Goal: Transaction & Acquisition: Purchase product/service

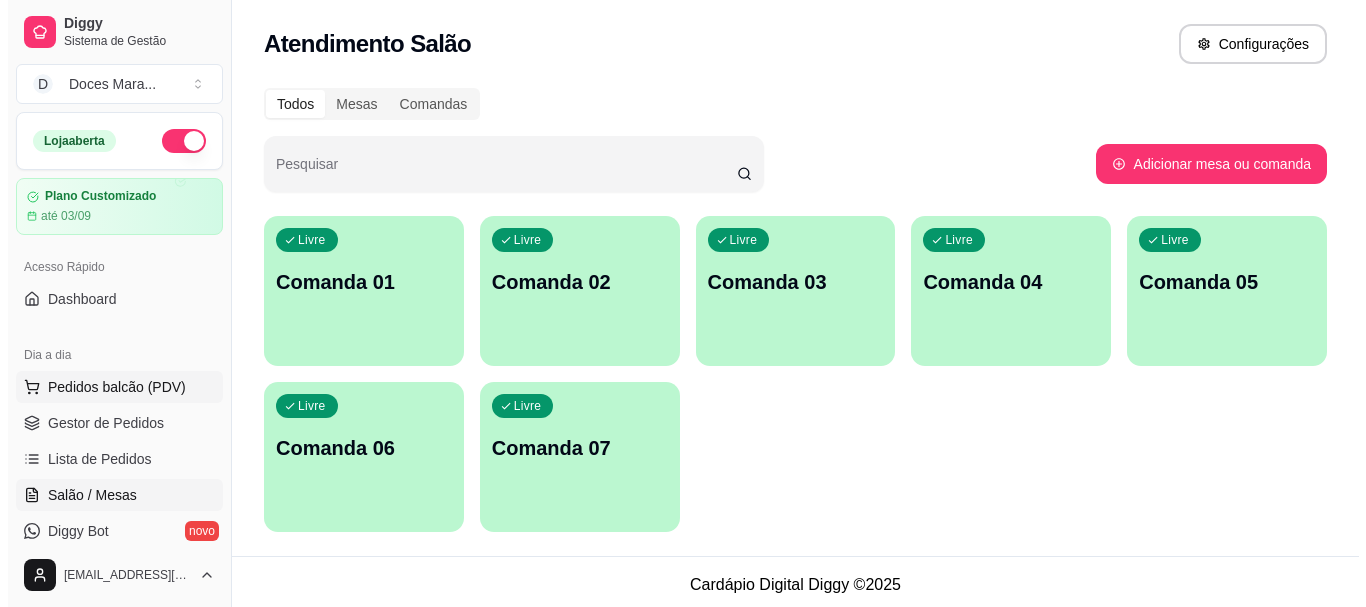
scroll to position [100, 0]
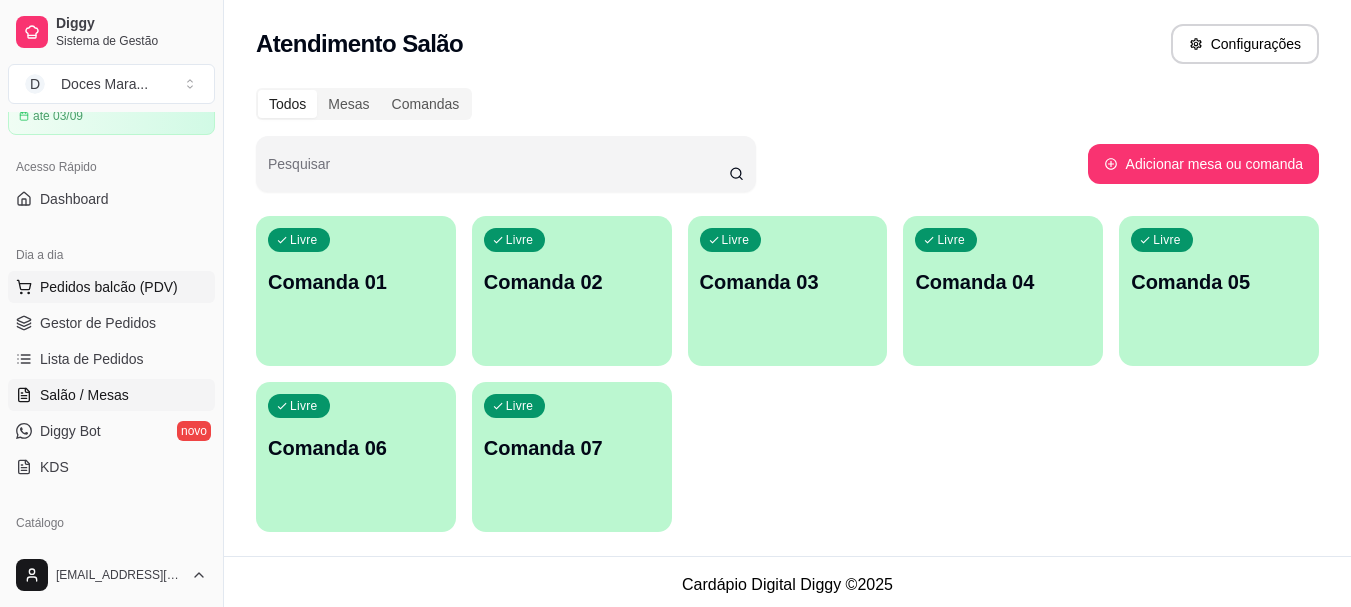
click at [96, 285] on span "Pedidos balcão (PDV)" at bounding box center [109, 287] width 138 height 20
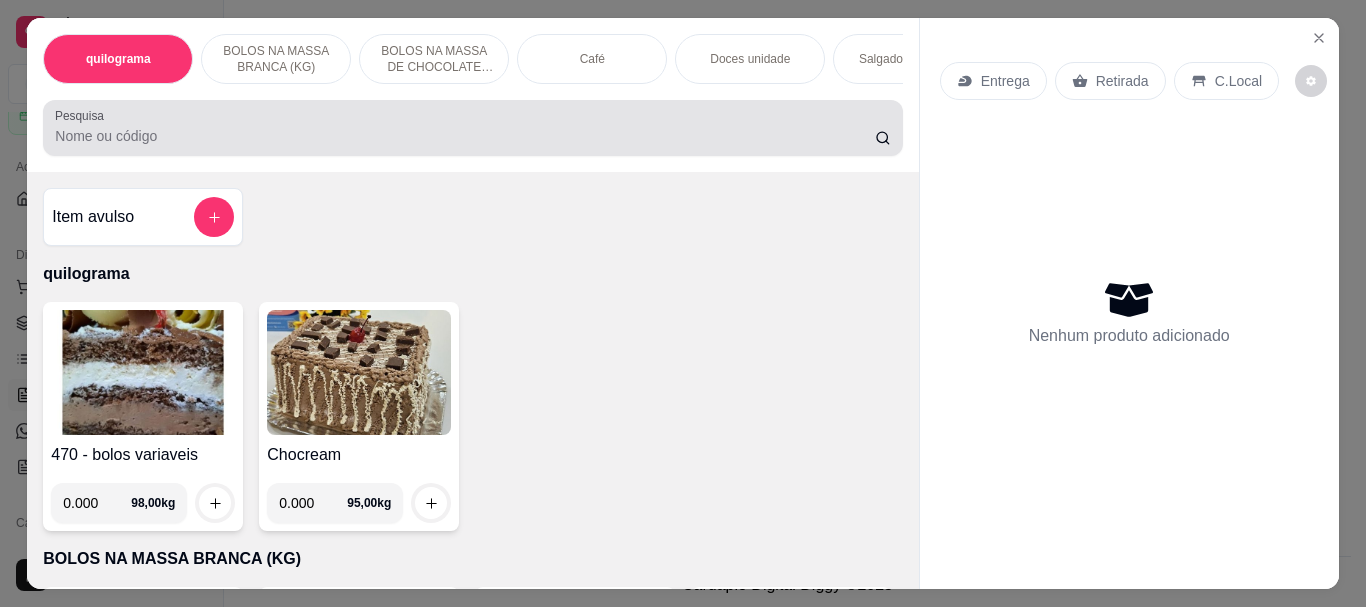
click at [88, 145] on input "Pesquisa" at bounding box center [465, 136] width 820 height 20
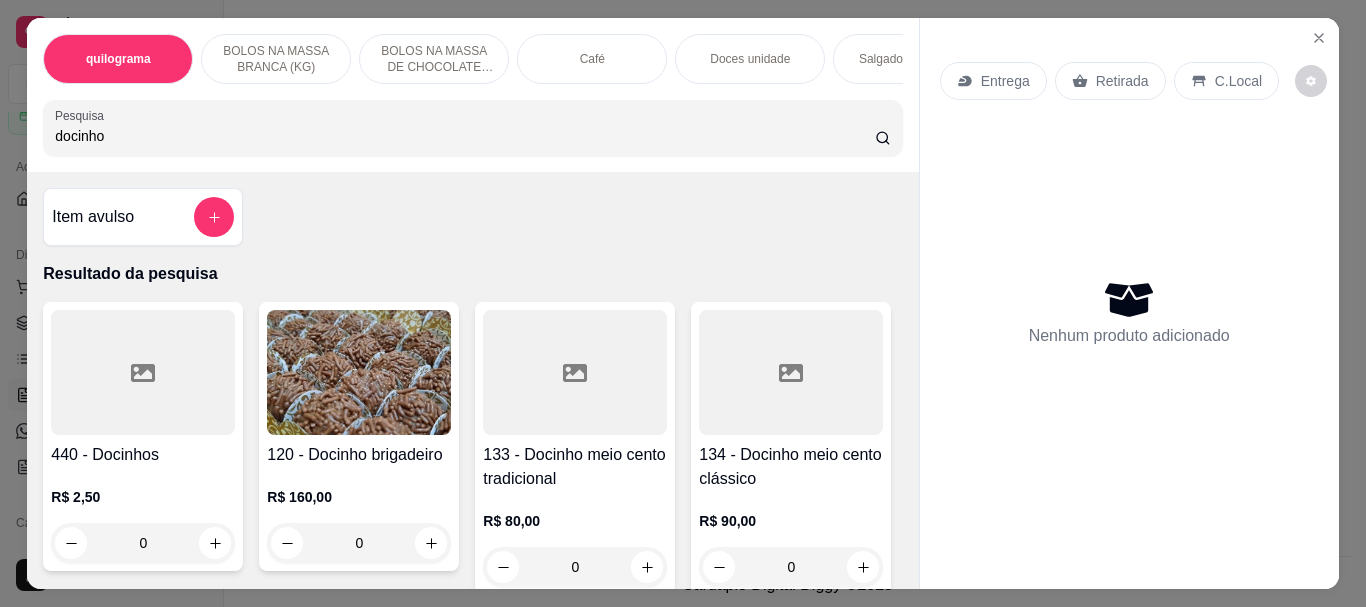
type input "docinho"
click at [323, 384] on img at bounding box center [359, 372] width 184 height 125
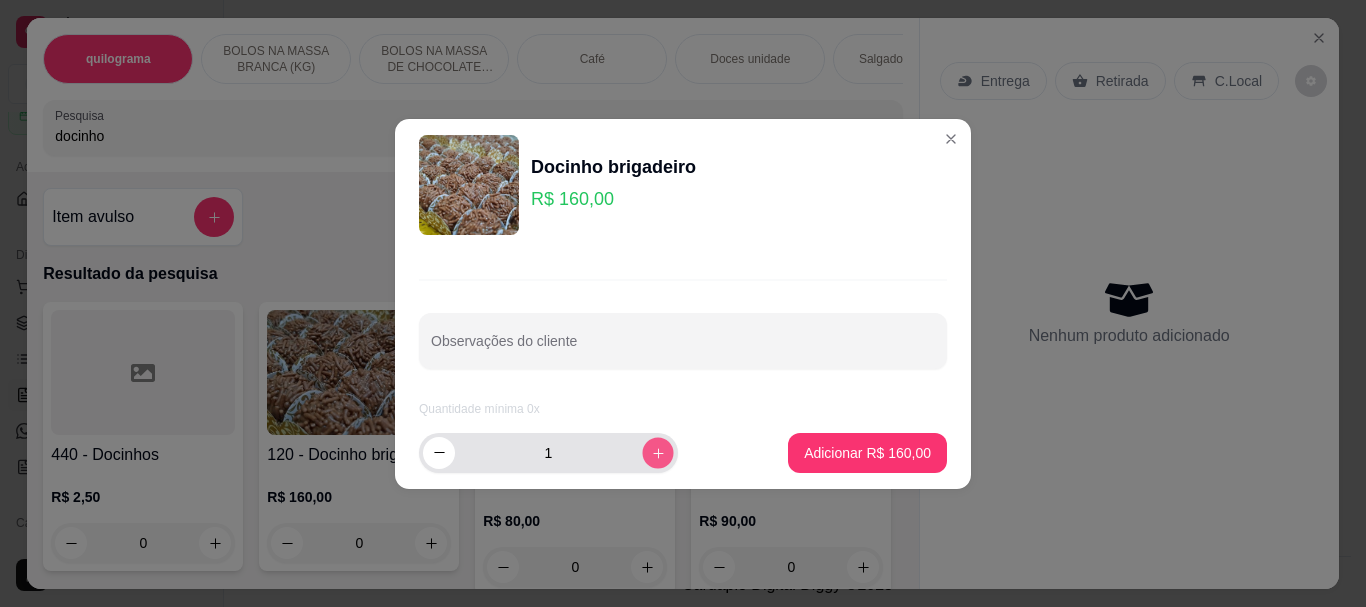
click at [651, 456] on icon "increase-product-quantity" at bounding box center [658, 452] width 15 height 15
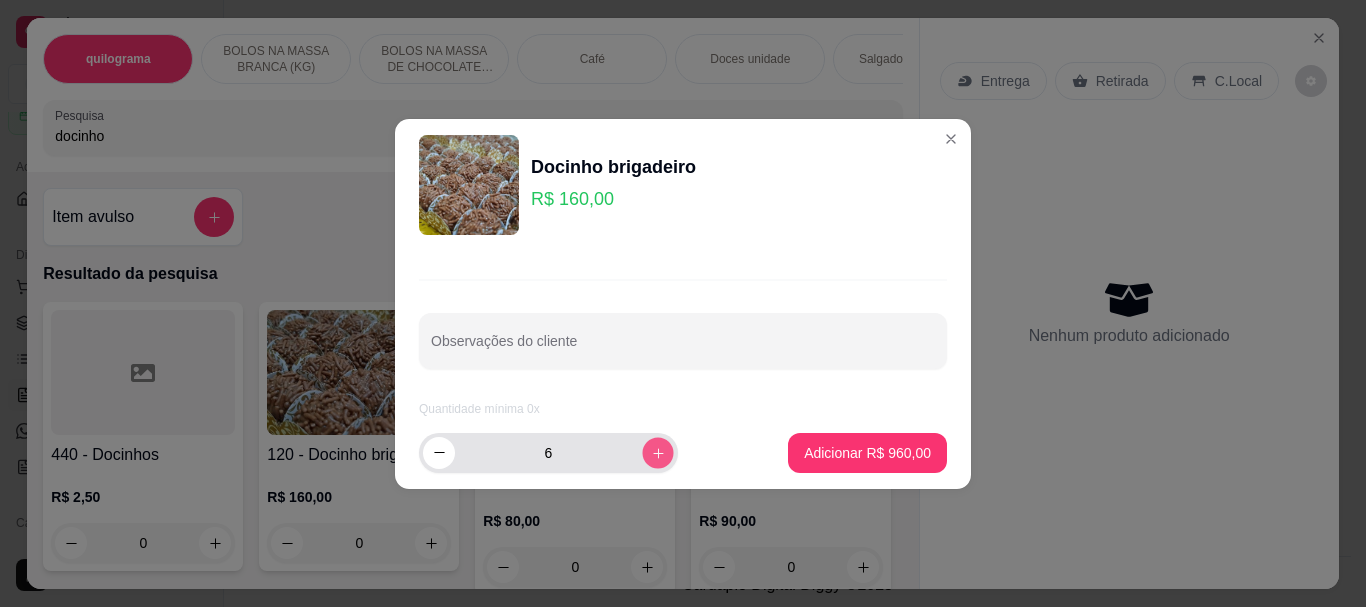
click at [651, 455] on icon "increase-product-quantity" at bounding box center [658, 452] width 15 height 15
type input "8"
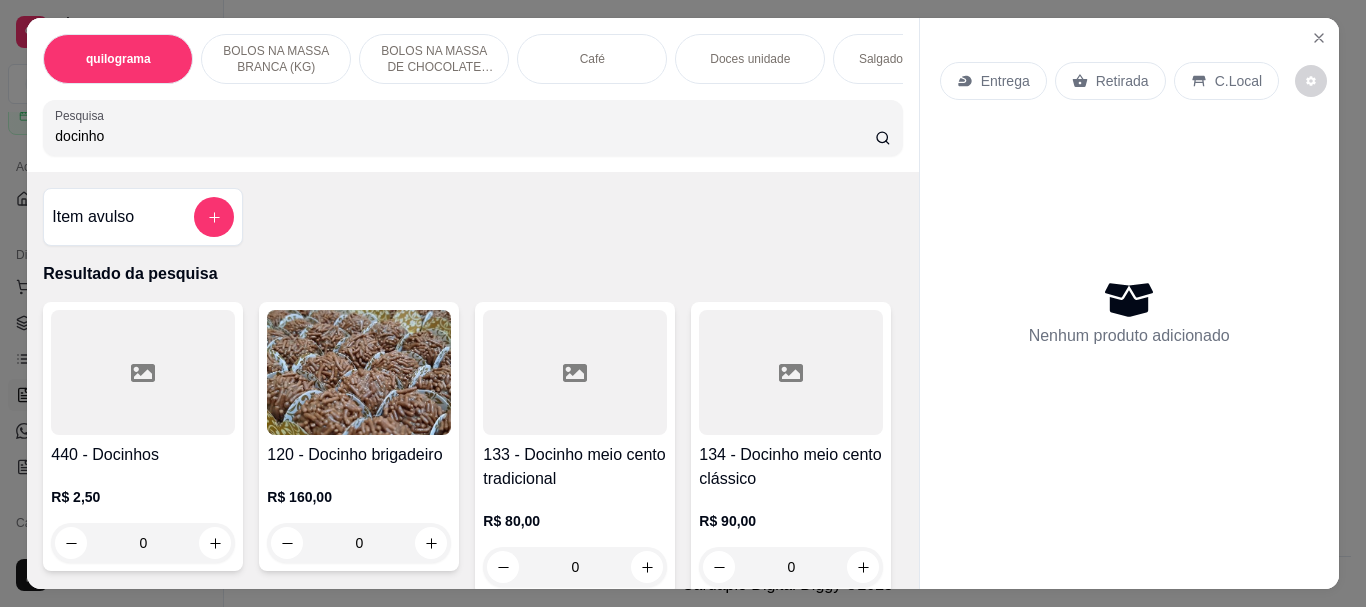
click at [107, 398] on div at bounding box center [143, 372] width 184 height 125
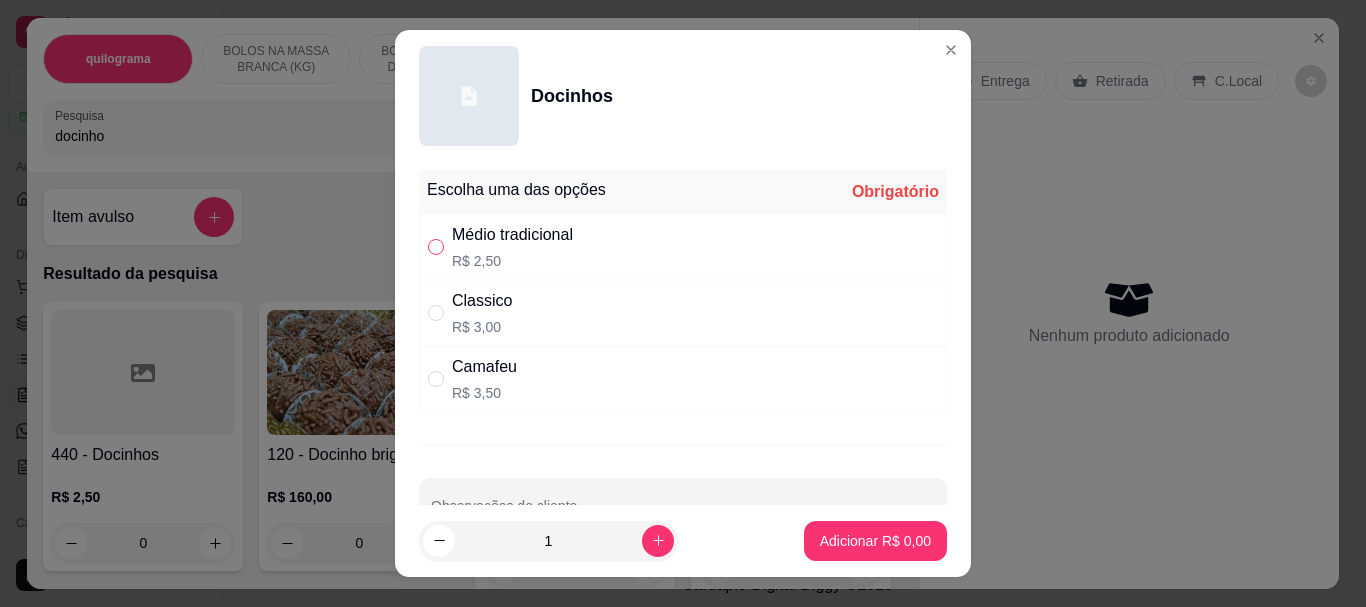
click at [428, 249] on input "" at bounding box center [436, 247] width 16 height 16
radio input "true"
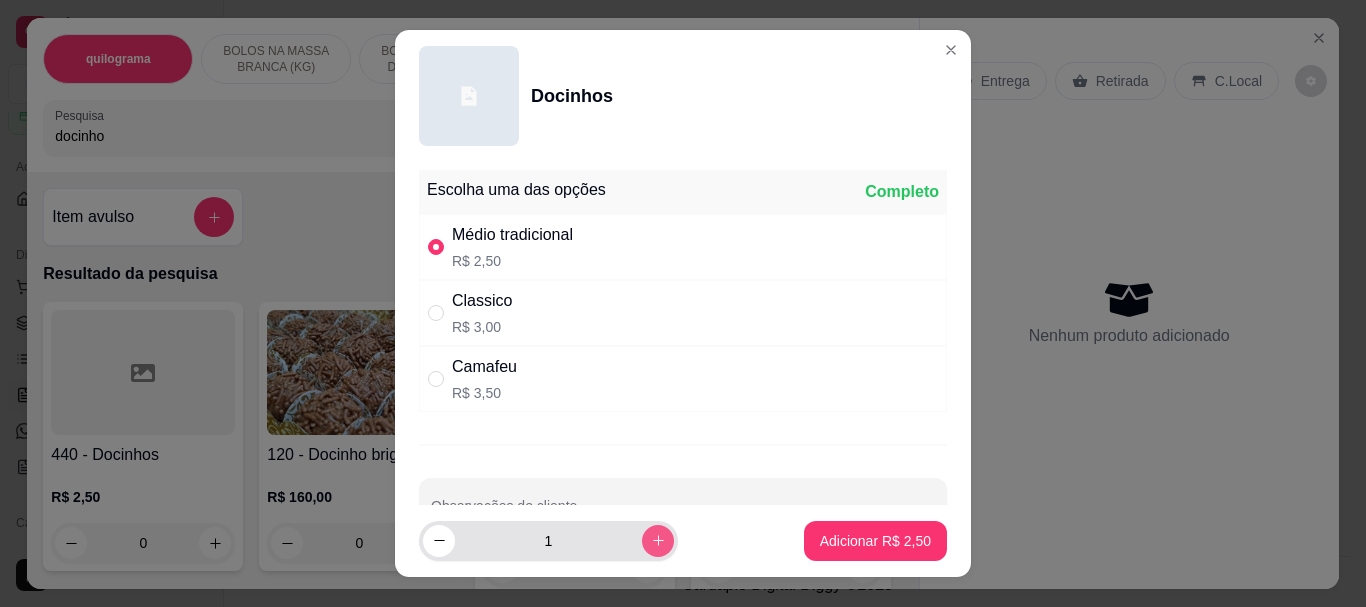
click at [651, 540] on icon "increase-product-quantity" at bounding box center [658, 540] width 15 height 15
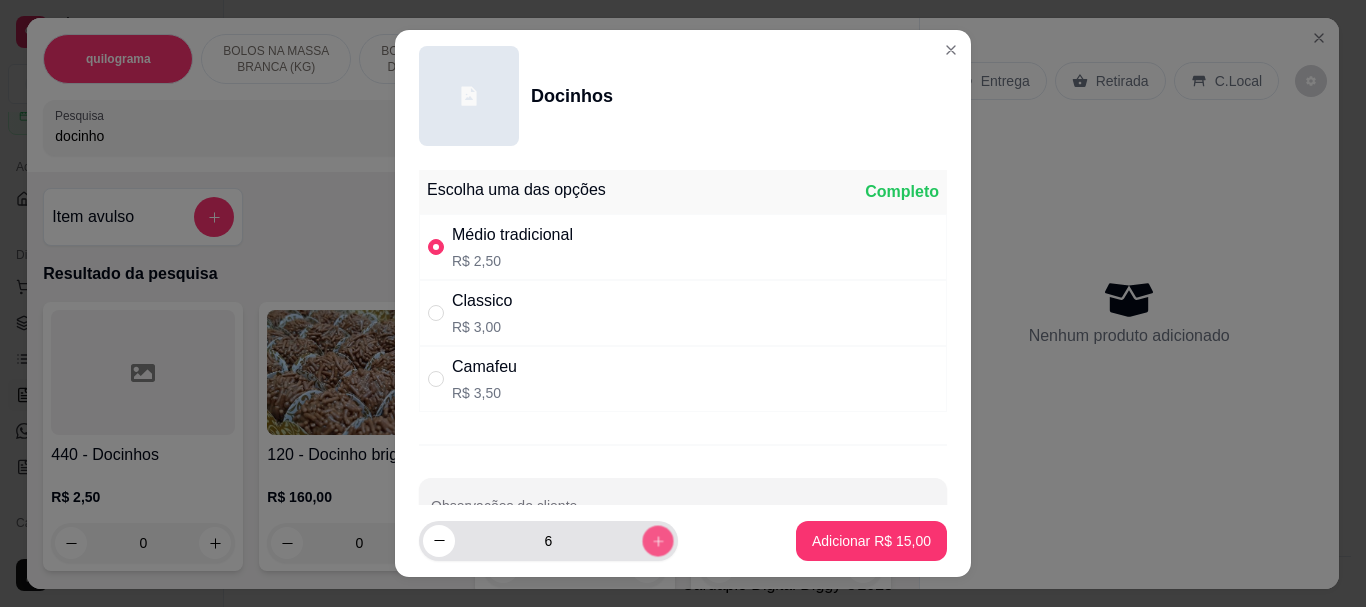
click at [651, 540] on icon "increase-product-quantity" at bounding box center [658, 540] width 15 height 15
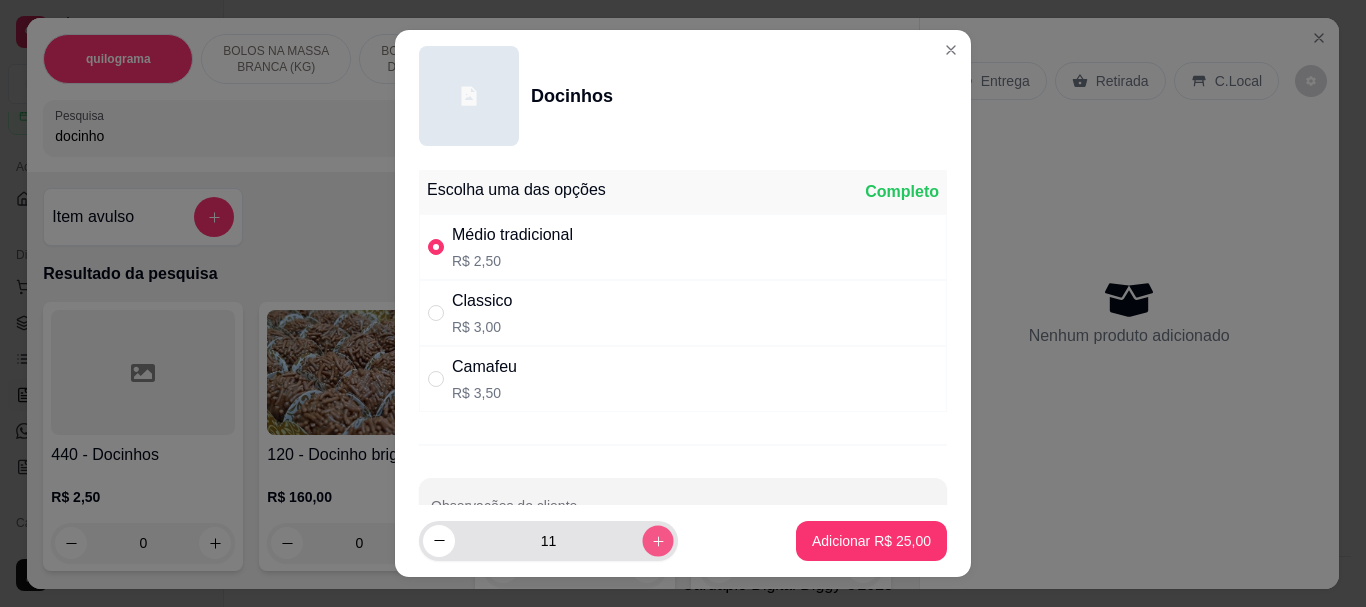
click at [651, 540] on icon "increase-product-quantity" at bounding box center [658, 540] width 15 height 15
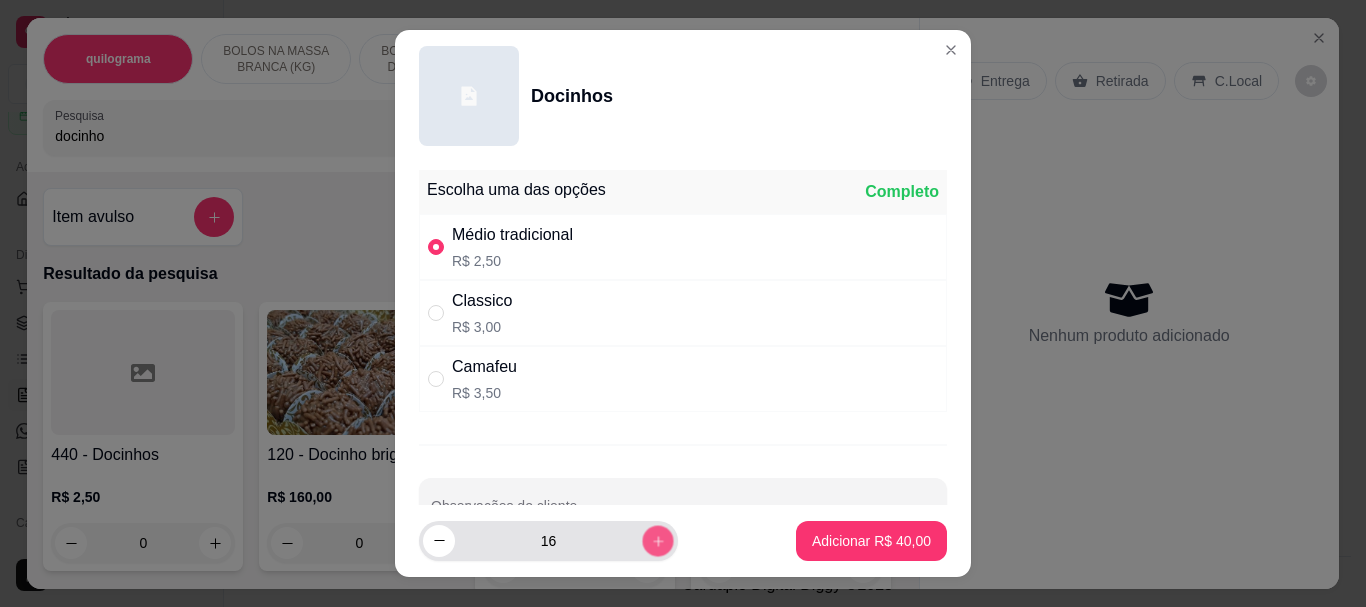
click at [651, 540] on icon "increase-product-quantity" at bounding box center [658, 540] width 15 height 15
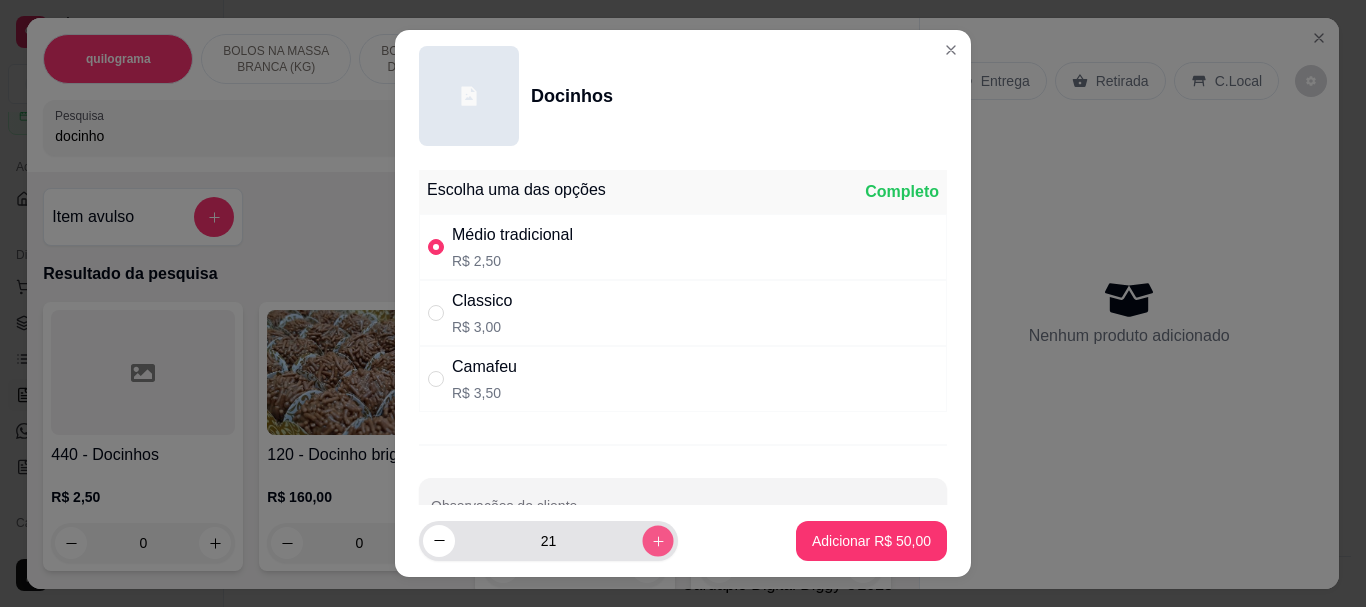
click at [651, 540] on icon "increase-product-quantity" at bounding box center [658, 540] width 15 height 15
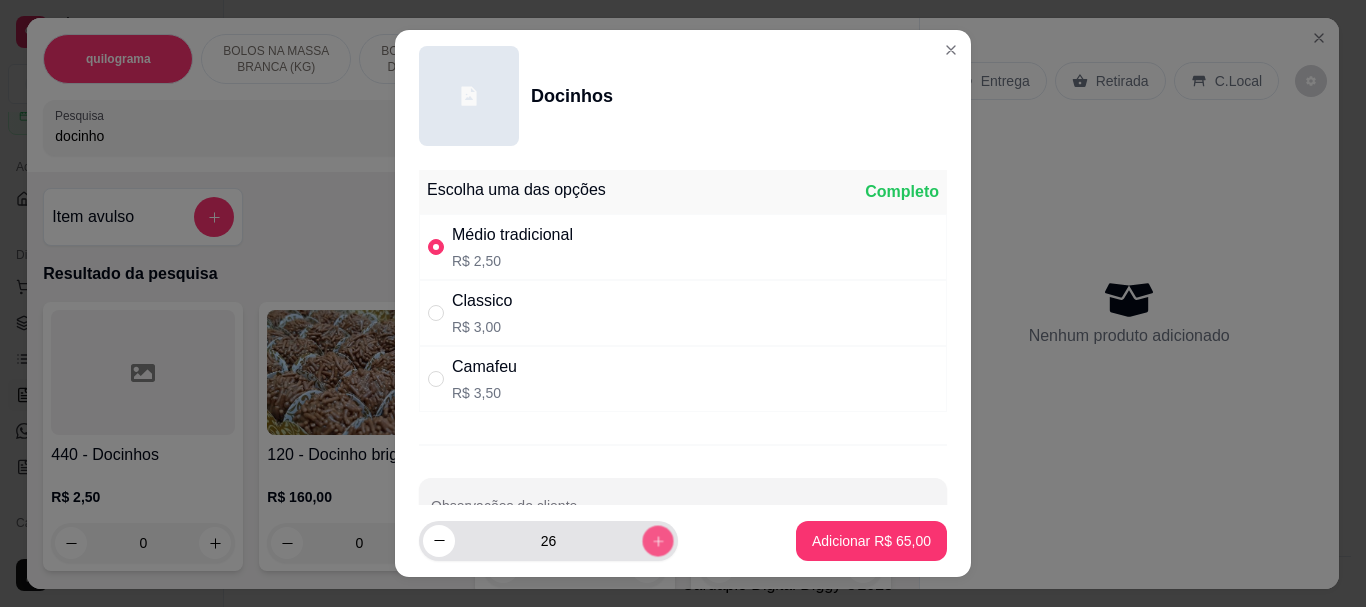
click at [651, 540] on icon "increase-product-quantity" at bounding box center [658, 540] width 15 height 15
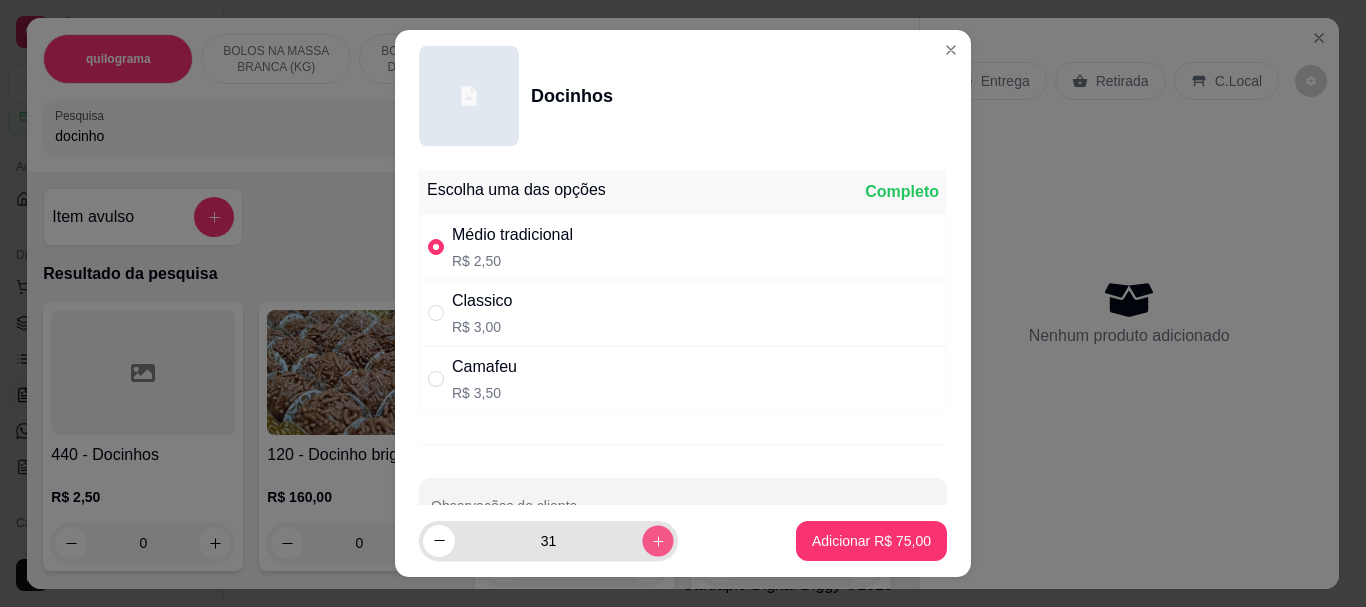
click at [651, 540] on icon "increase-product-quantity" at bounding box center [658, 540] width 15 height 15
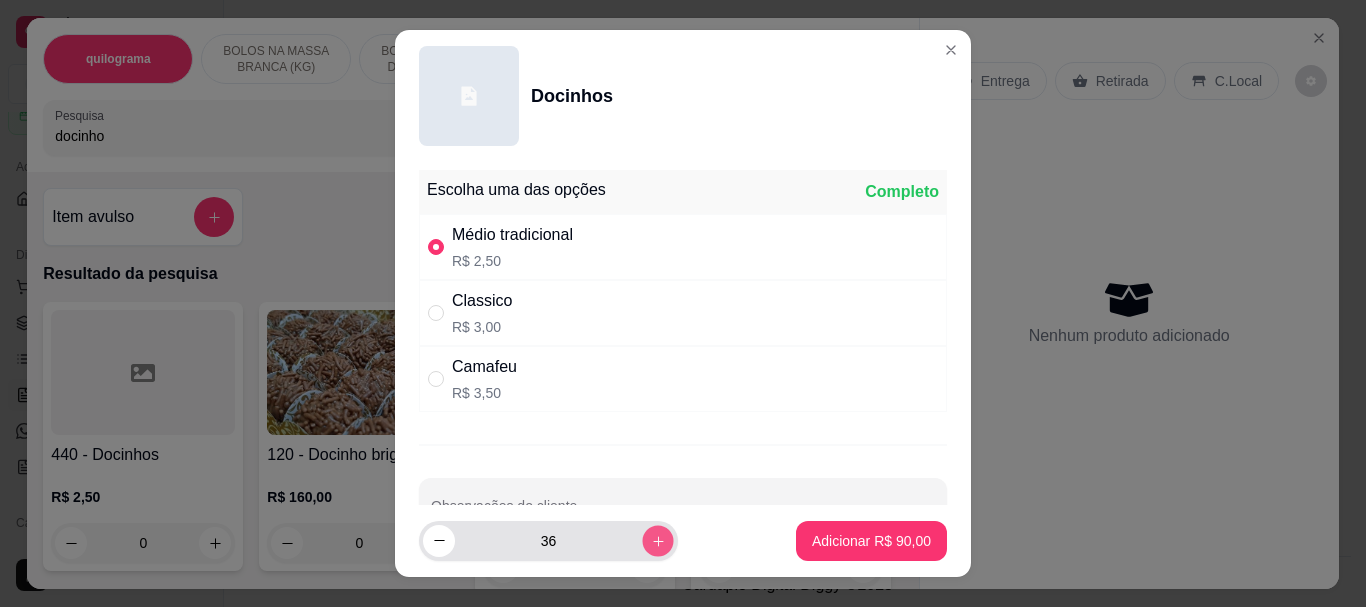
click at [651, 540] on icon "increase-product-quantity" at bounding box center [658, 540] width 15 height 15
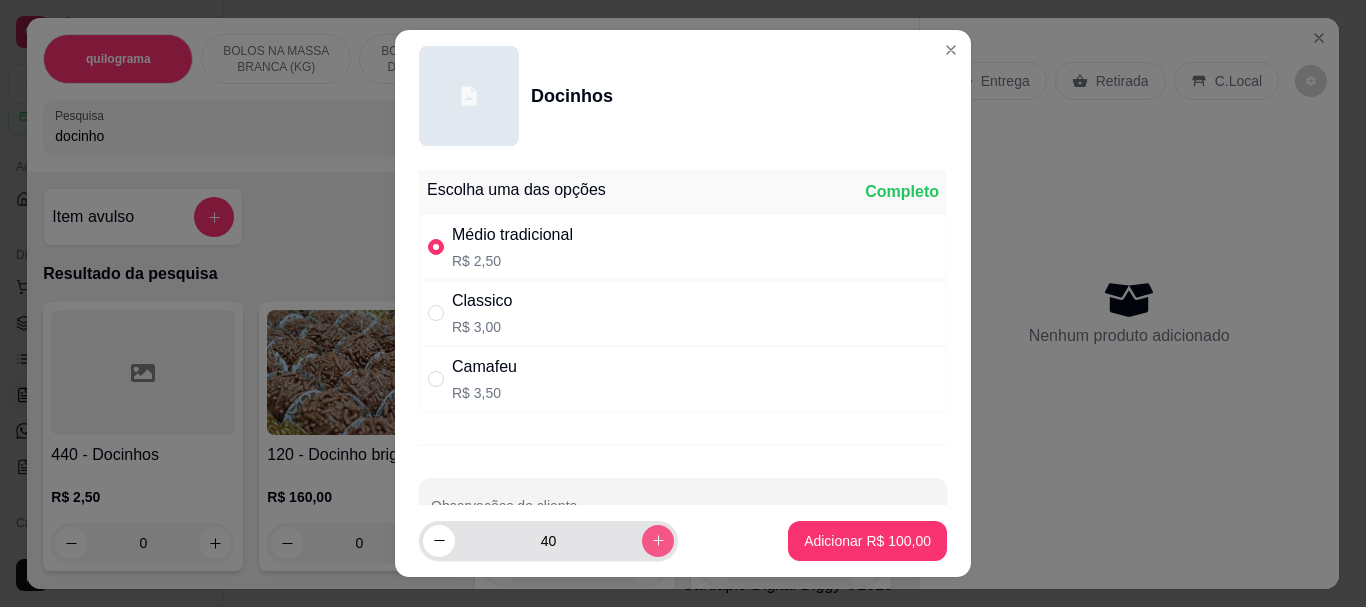
type input "41"
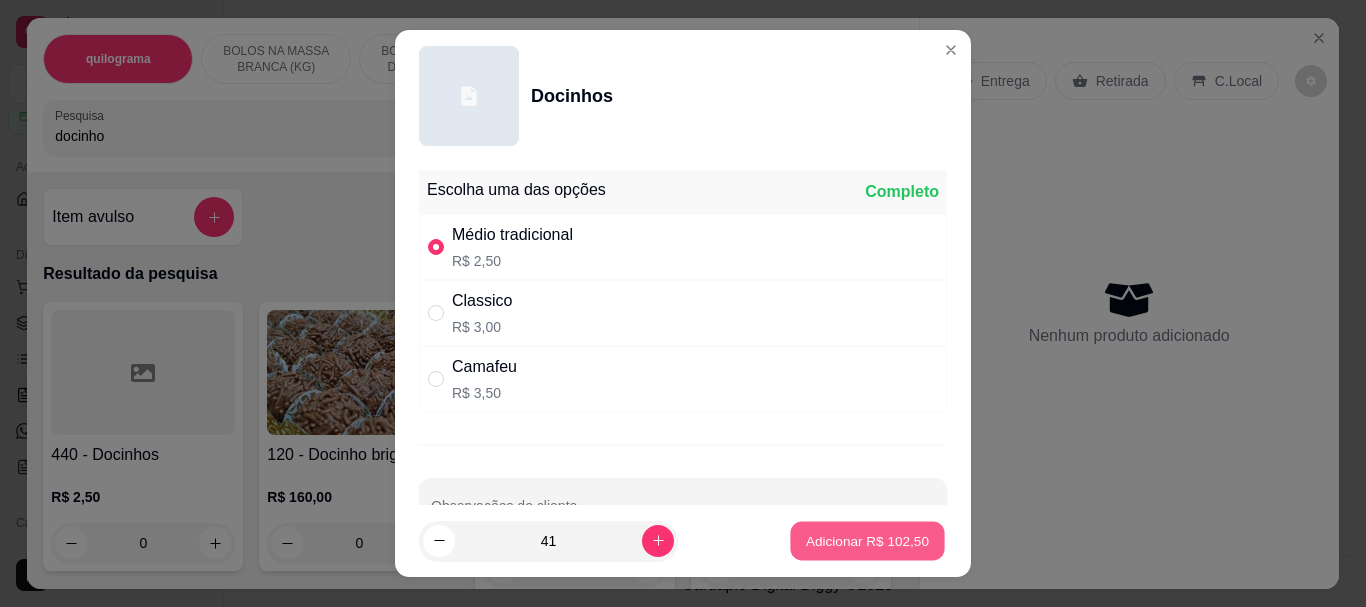
click at [826, 546] on p "Adicionar R$ 102,50" at bounding box center [867, 540] width 123 height 19
type input "41"
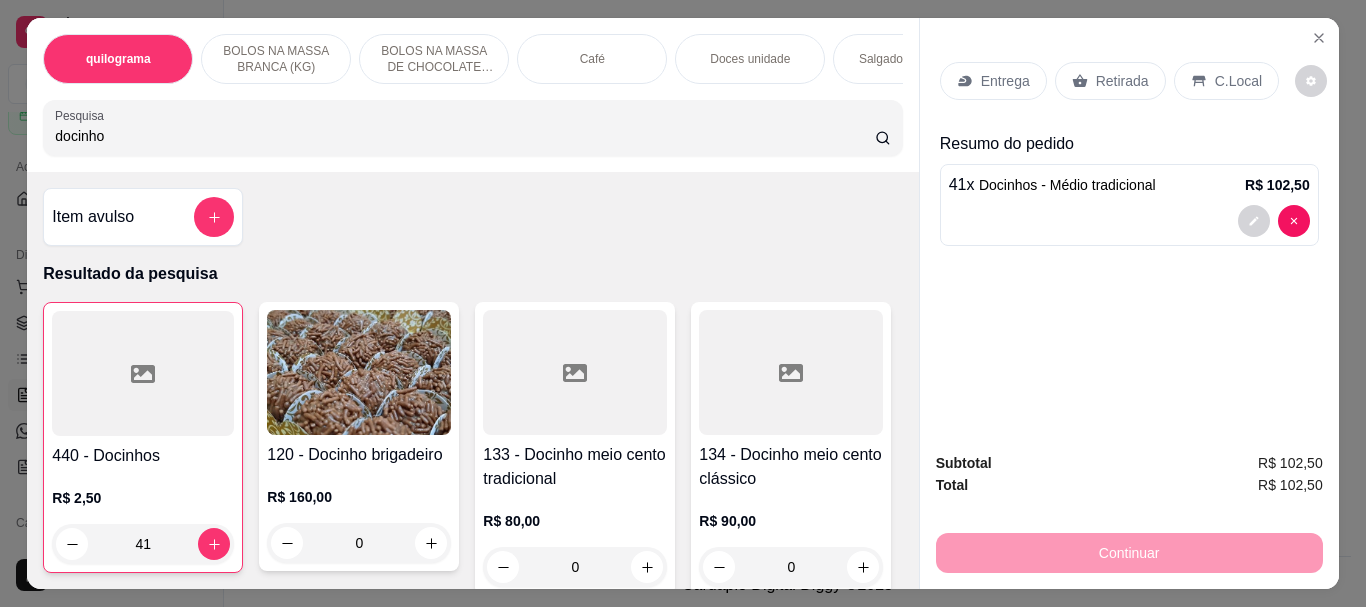
click at [138, 383] on icon at bounding box center [143, 374] width 24 height 18
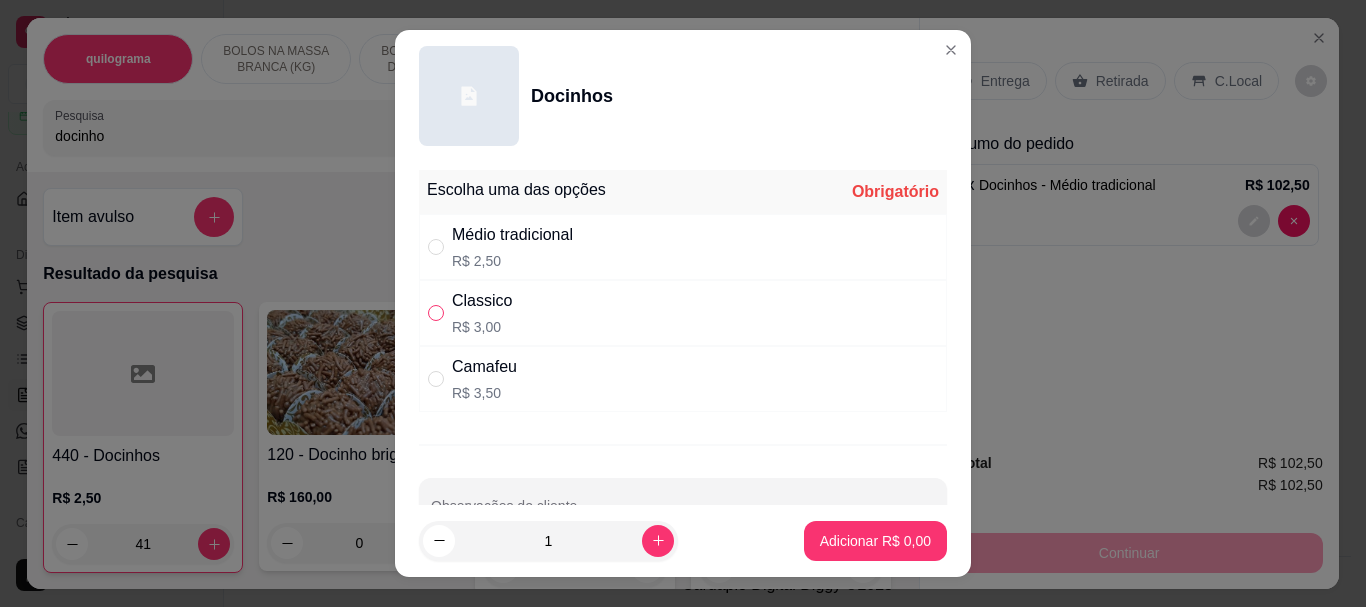
click at [431, 308] on input "" at bounding box center [436, 313] width 16 height 16
radio input "true"
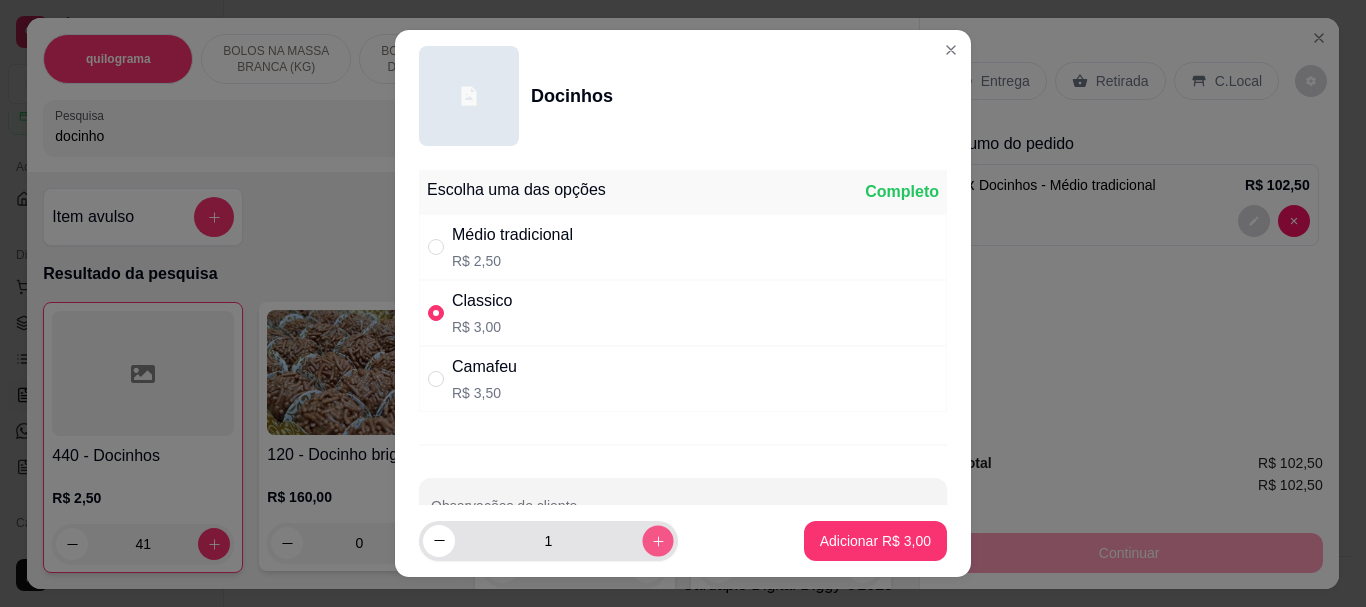
click at [651, 545] on icon "increase-product-quantity" at bounding box center [658, 540] width 15 height 15
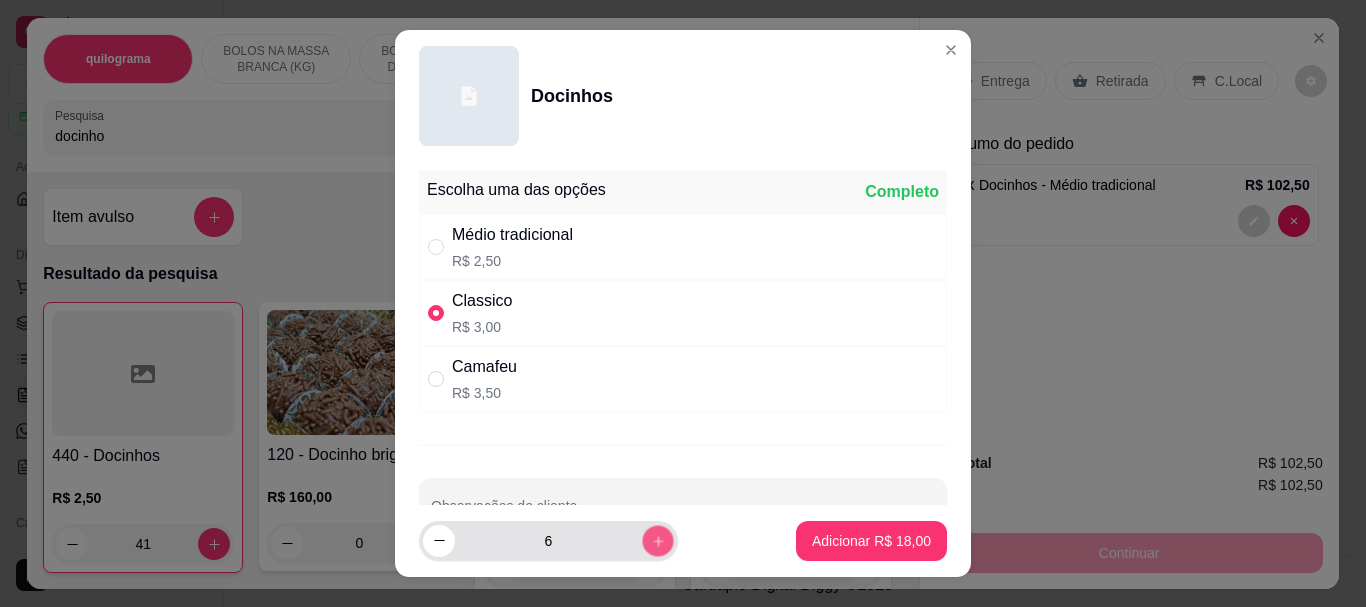
click at [651, 545] on icon "increase-product-quantity" at bounding box center [658, 540] width 15 height 15
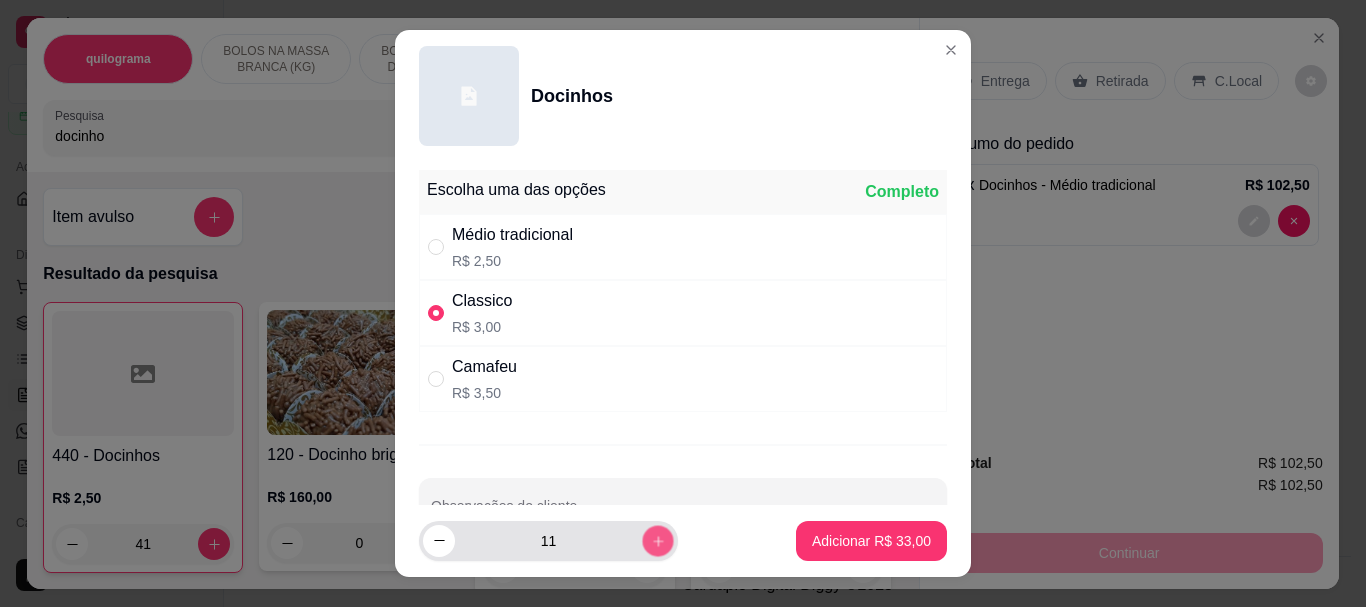
click at [651, 545] on icon "increase-product-quantity" at bounding box center [658, 540] width 15 height 15
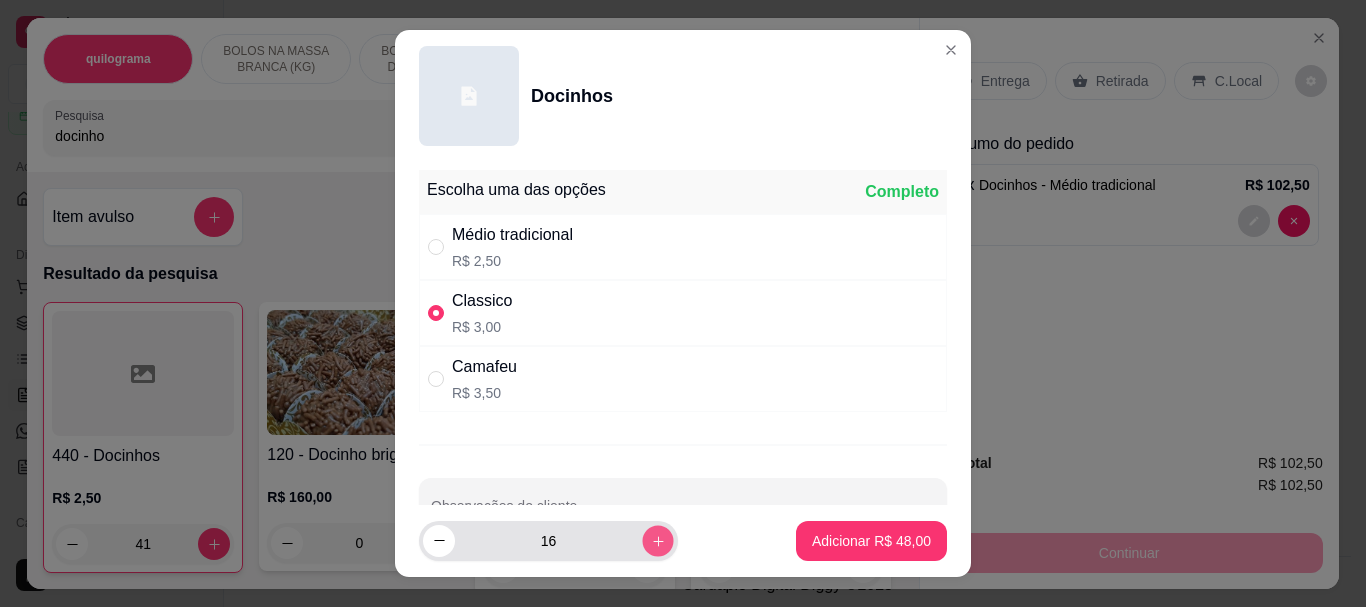
click at [651, 545] on icon "increase-product-quantity" at bounding box center [658, 540] width 15 height 15
type input "18"
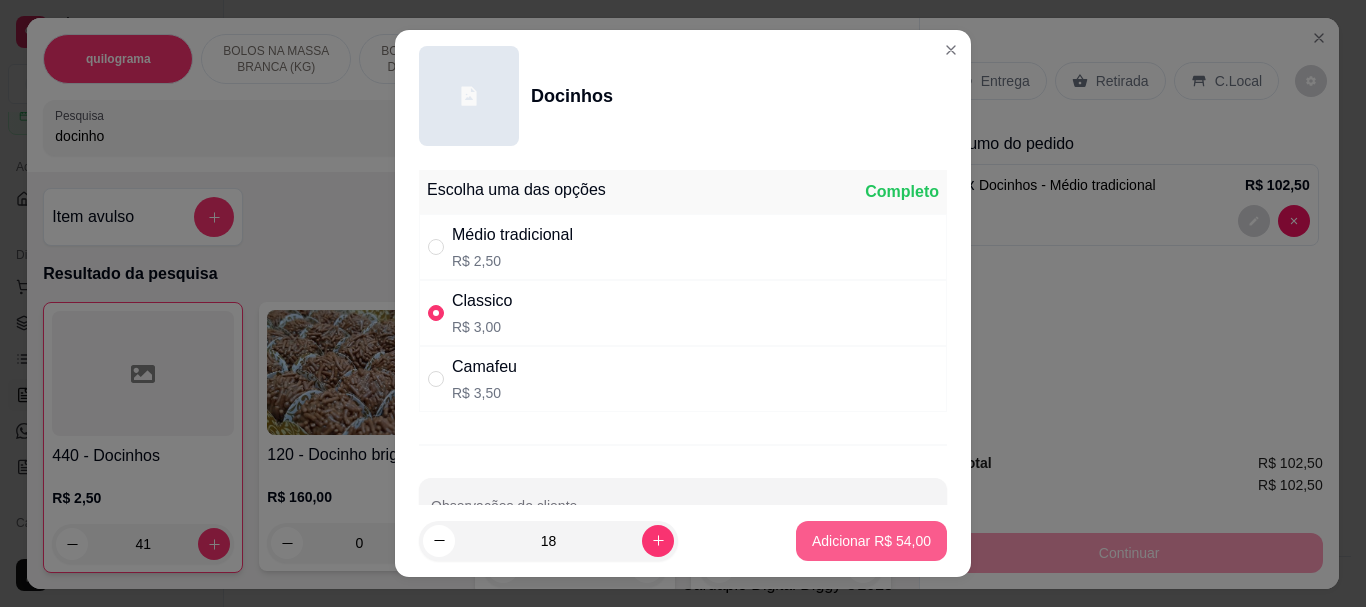
click at [870, 541] on p "Adicionar R$ 54,00" at bounding box center [871, 541] width 119 height 20
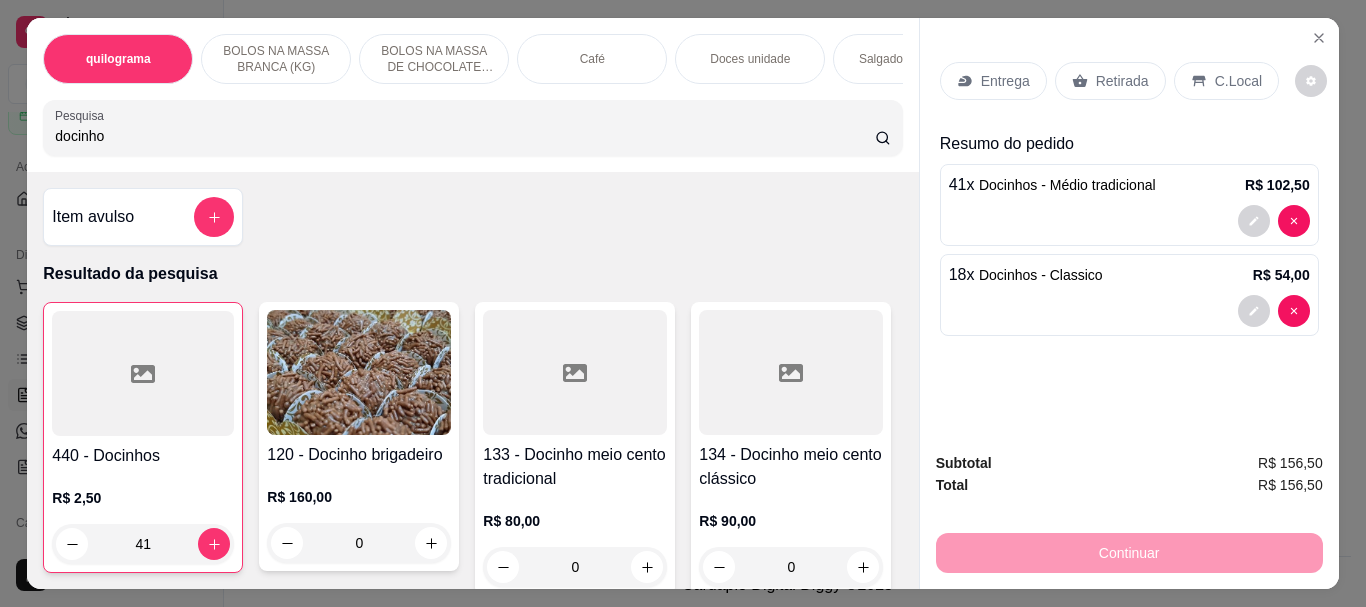
click at [140, 141] on input "docinho" at bounding box center [465, 136] width 820 height 20
type input "d"
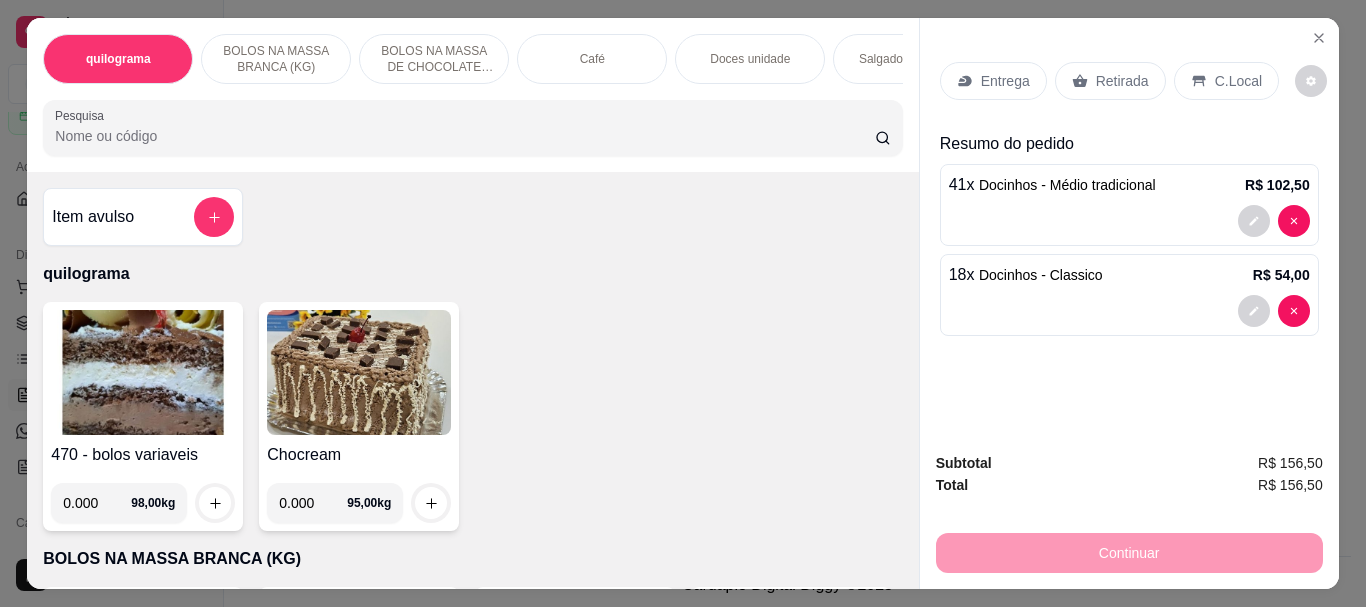
click at [99, 144] on input "Pesquisa" at bounding box center [465, 136] width 820 height 20
click at [58, 140] on input "Pesquisa" at bounding box center [465, 136] width 820 height 20
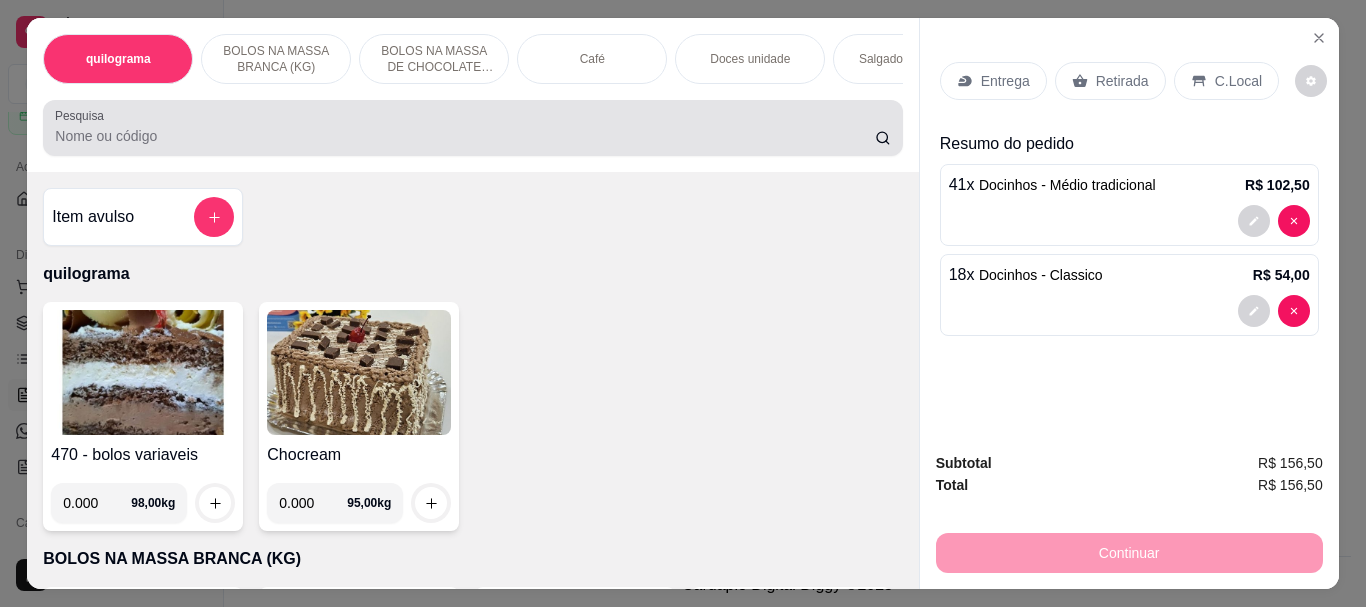
click at [45, 137] on div "Pesquisa" at bounding box center [472, 128] width 859 height 56
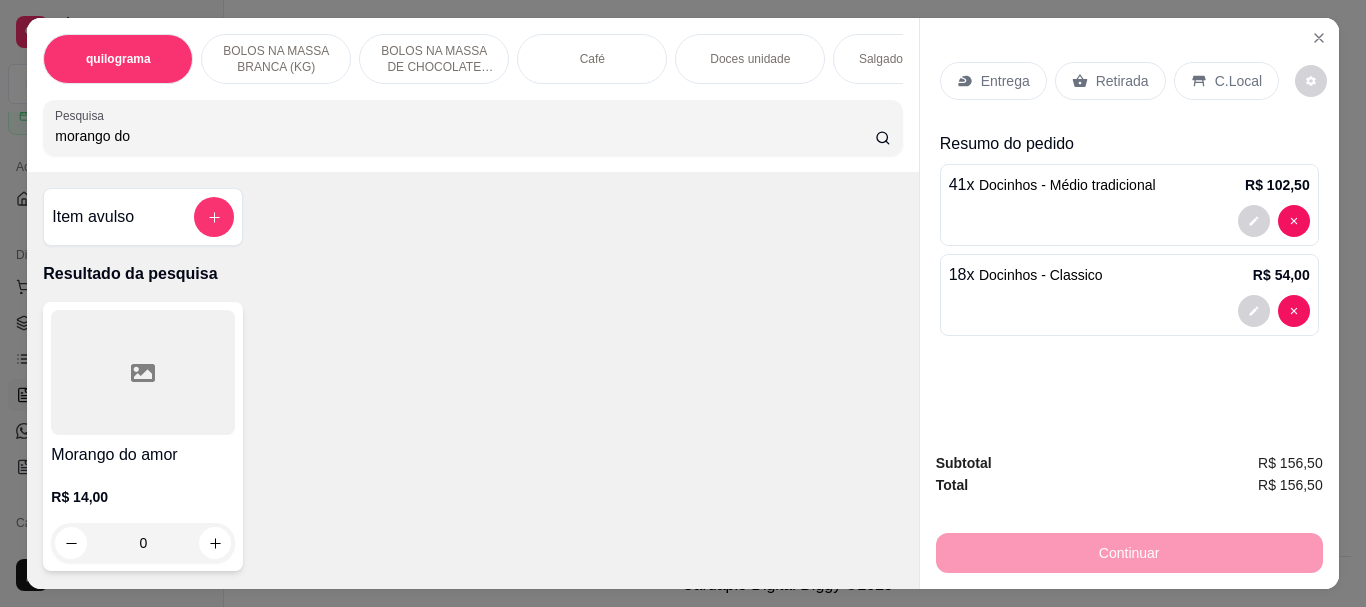
type input "morango do"
click at [187, 408] on div at bounding box center [143, 372] width 184 height 125
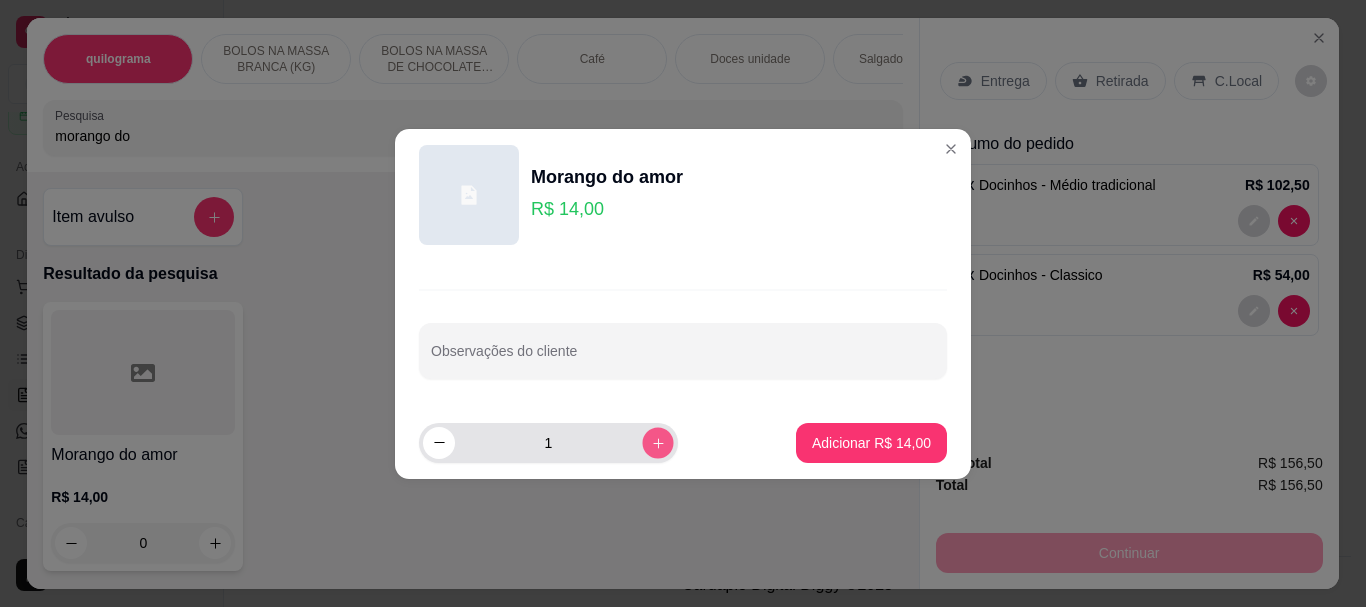
click at [642, 452] on button "increase-product-quantity" at bounding box center [657, 442] width 31 height 31
type input "5"
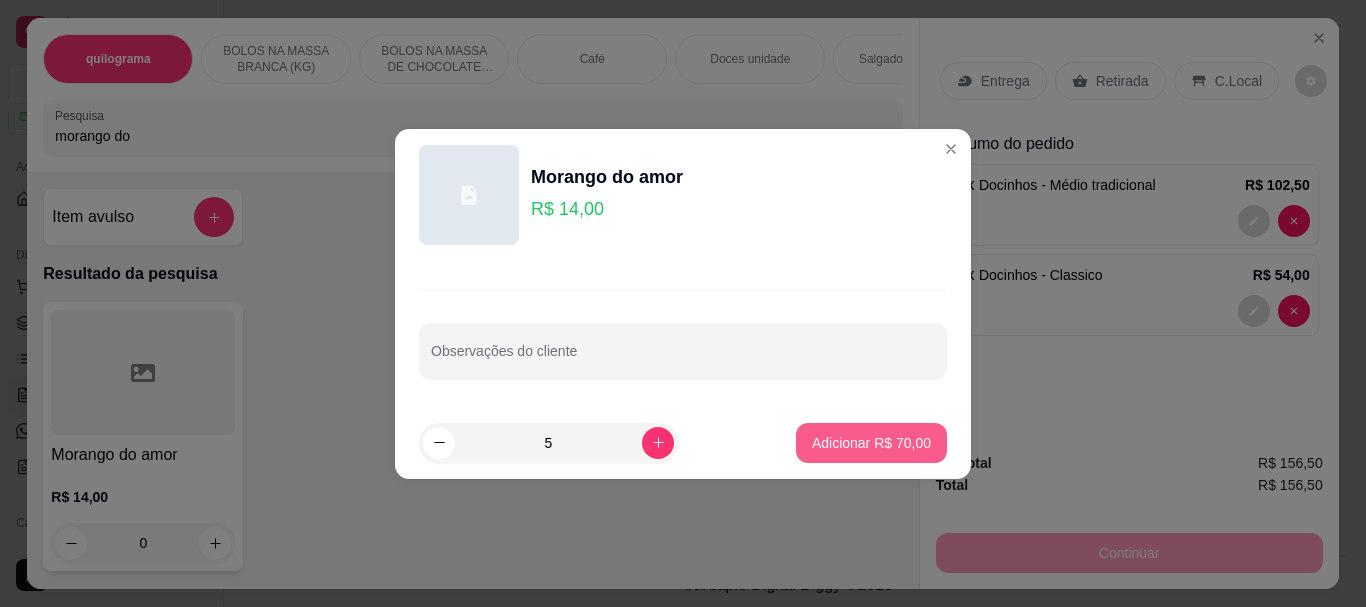
click at [814, 451] on p "Adicionar R$ 70,00" at bounding box center [871, 443] width 119 height 20
type input "5"
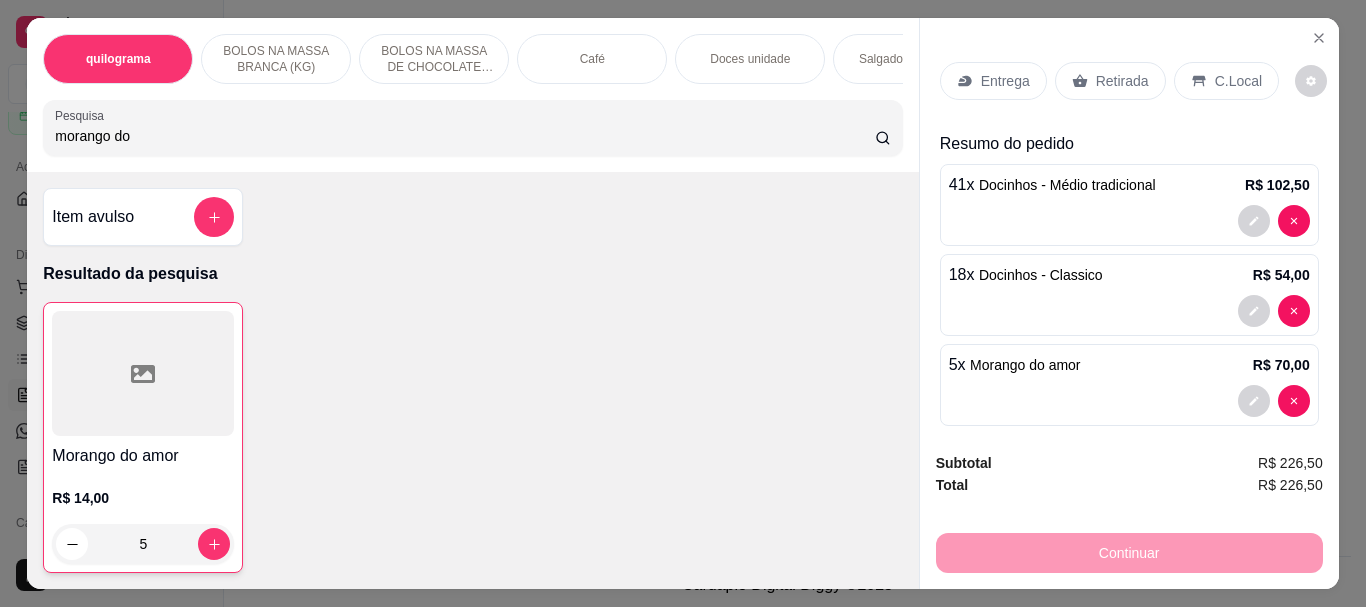
click at [1113, 74] on p "Retirada" at bounding box center [1122, 81] width 53 height 20
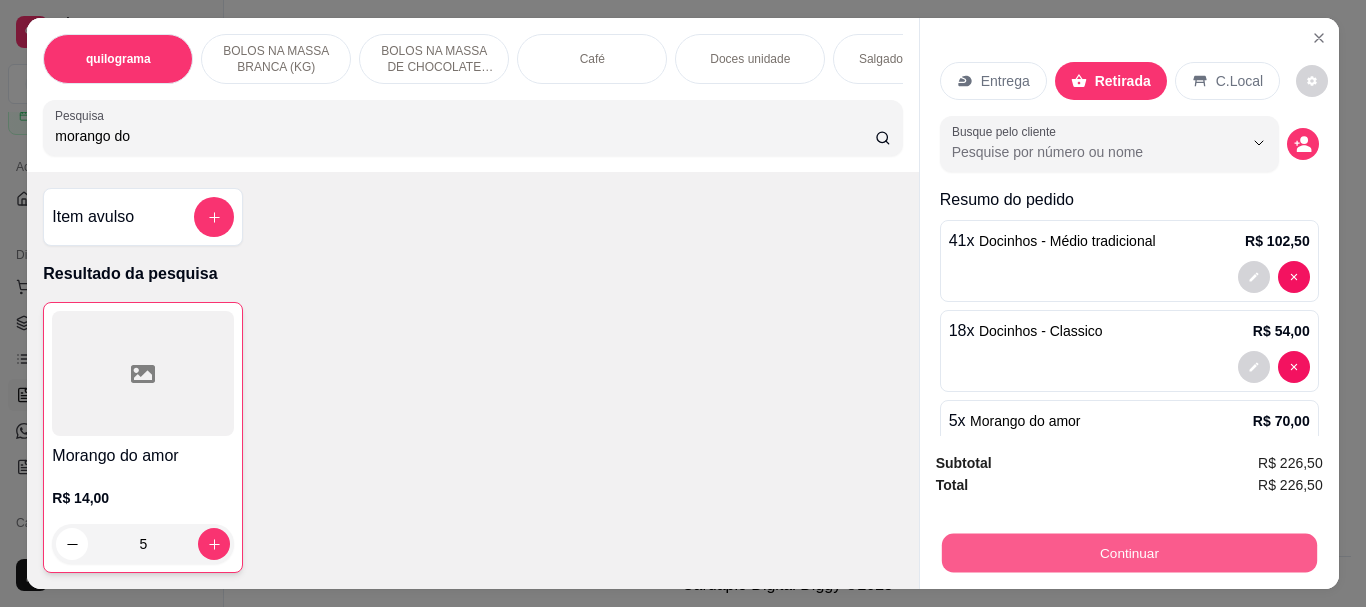
click at [1134, 549] on button "Continuar" at bounding box center [1128, 552] width 375 height 39
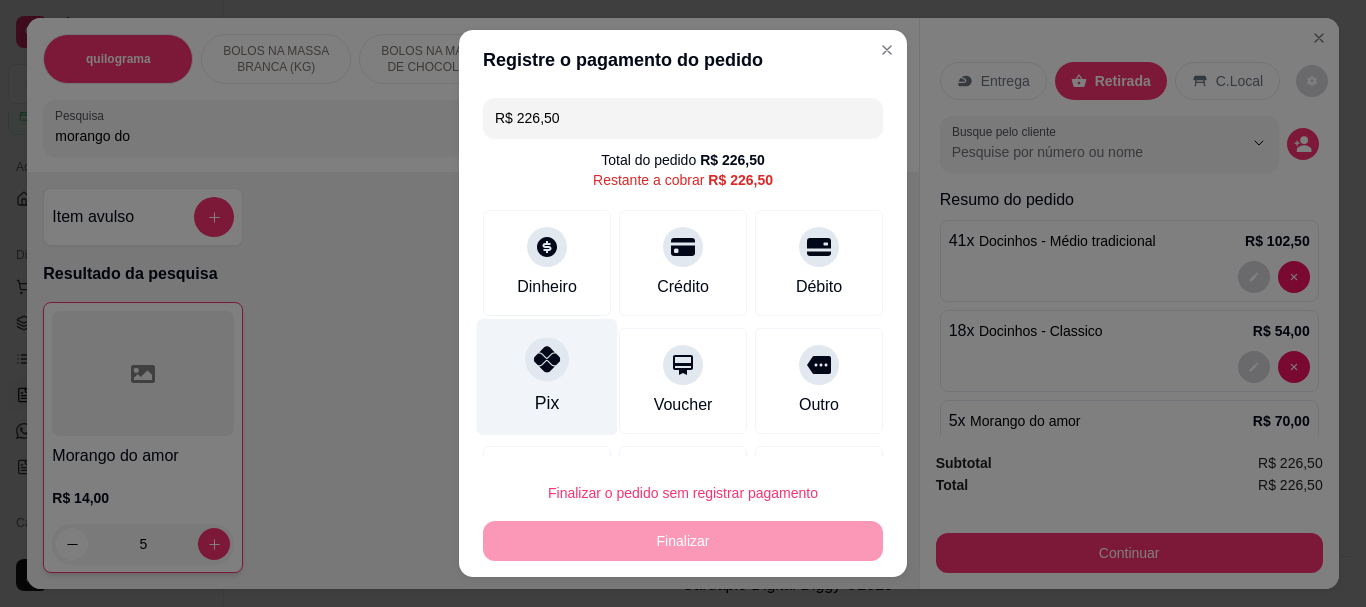
click at [543, 360] on icon at bounding box center [547, 360] width 26 height 26
type input "R$ 0,00"
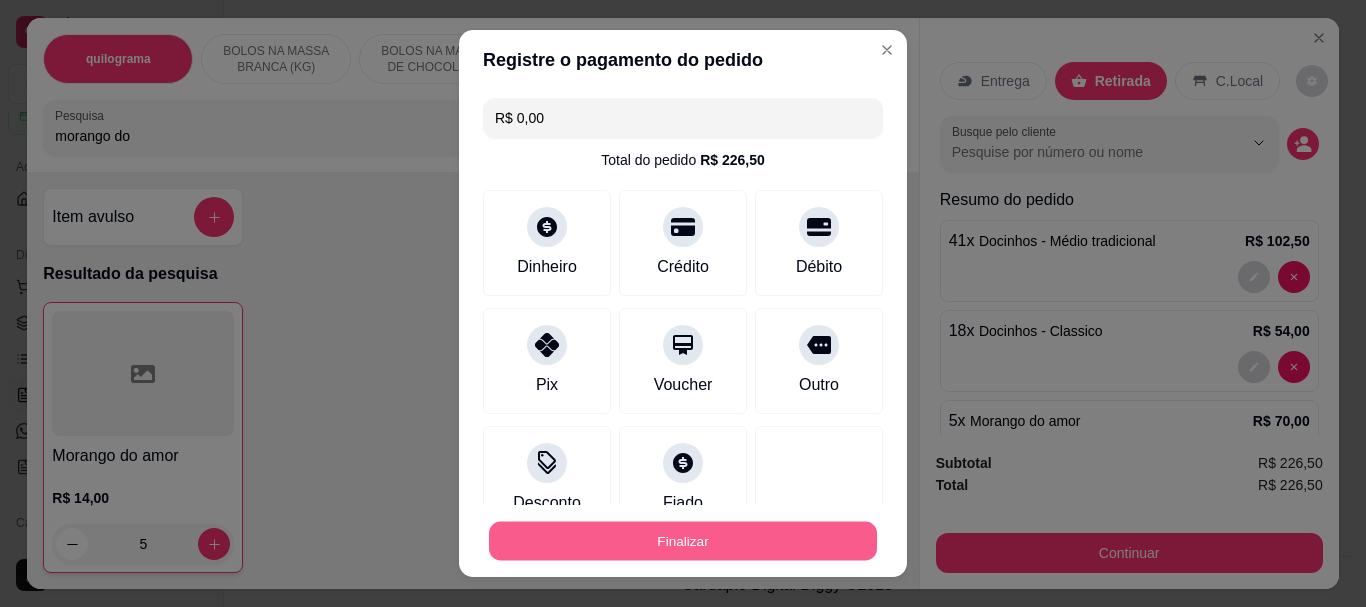
click at [666, 541] on button "Finalizar" at bounding box center [683, 540] width 388 height 39
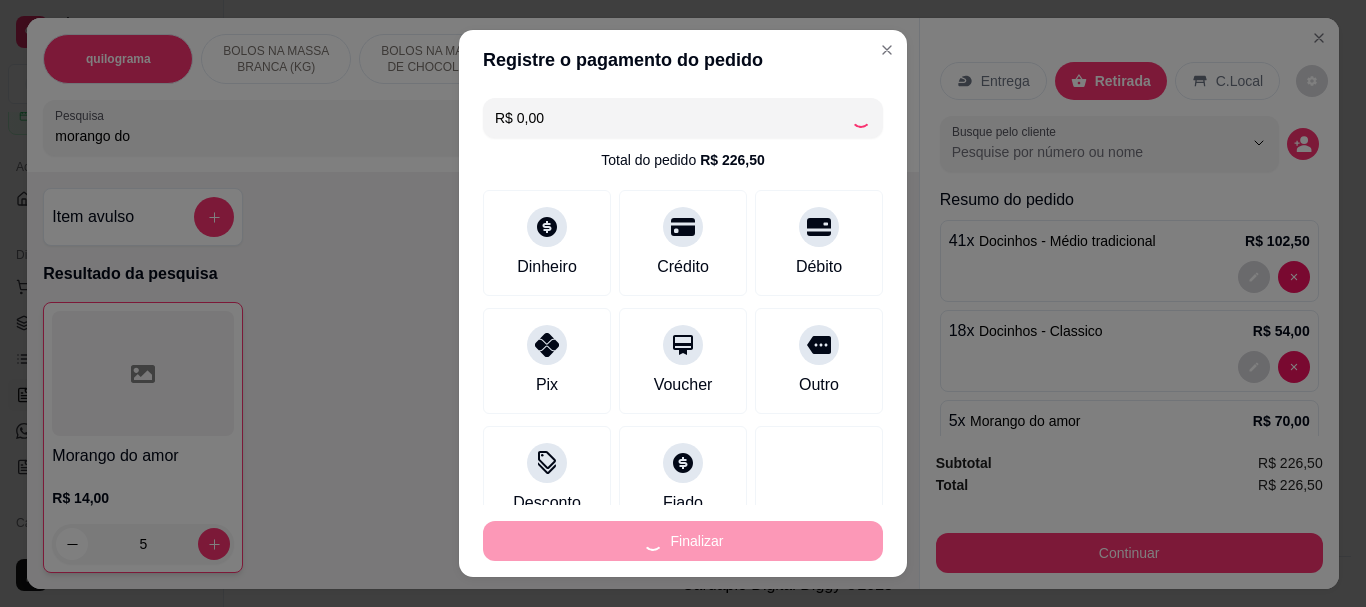
type input "0"
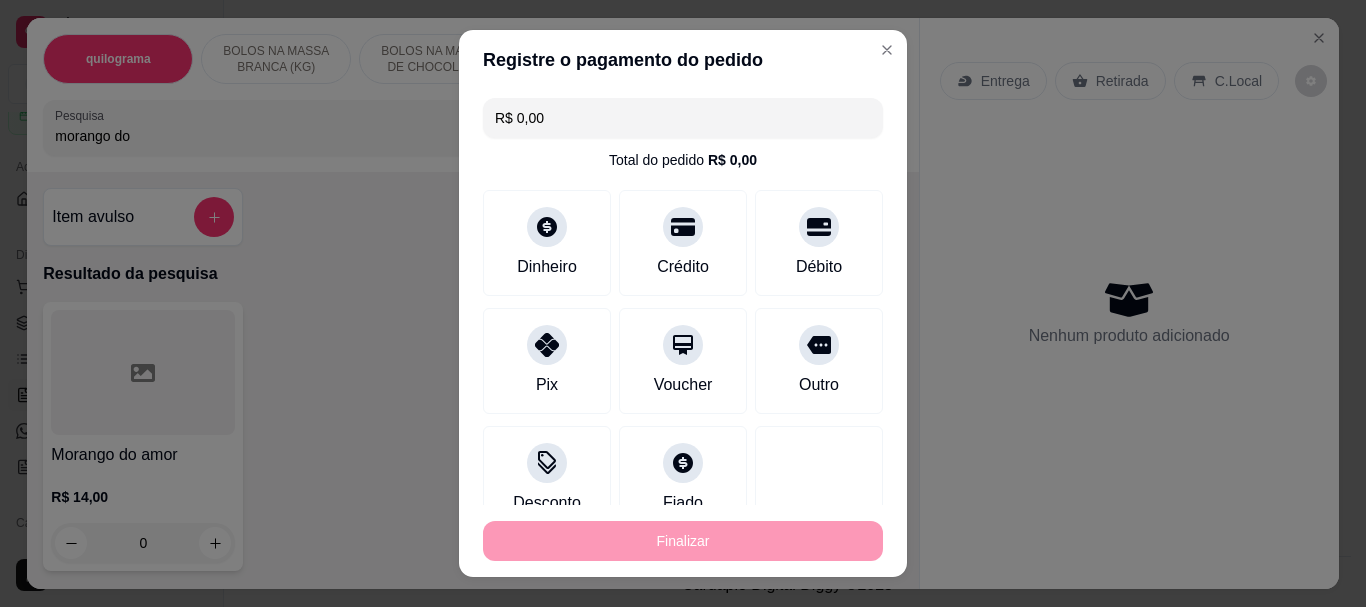
type input "-R$ 226,50"
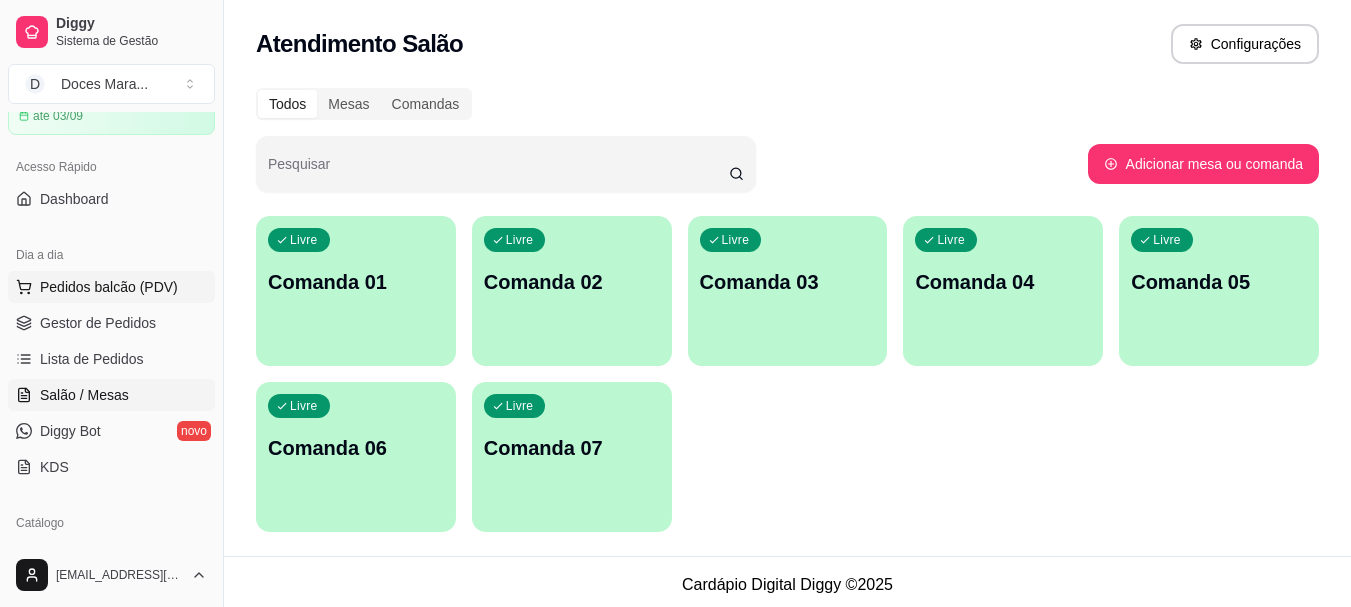
click at [123, 281] on span "Pedidos balcão (PDV)" at bounding box center [109, 287] width 138 height 20
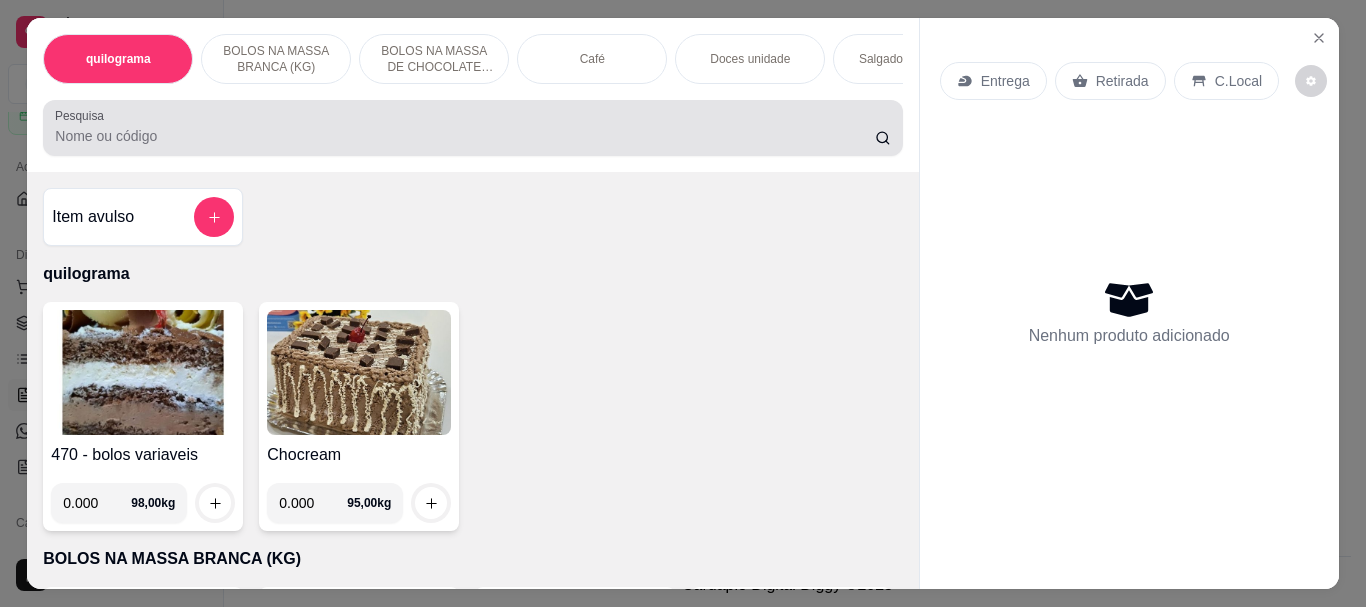
click at [45, 148] on div "Pesquisa" at bounding box center [472, 128] width 859 height 56
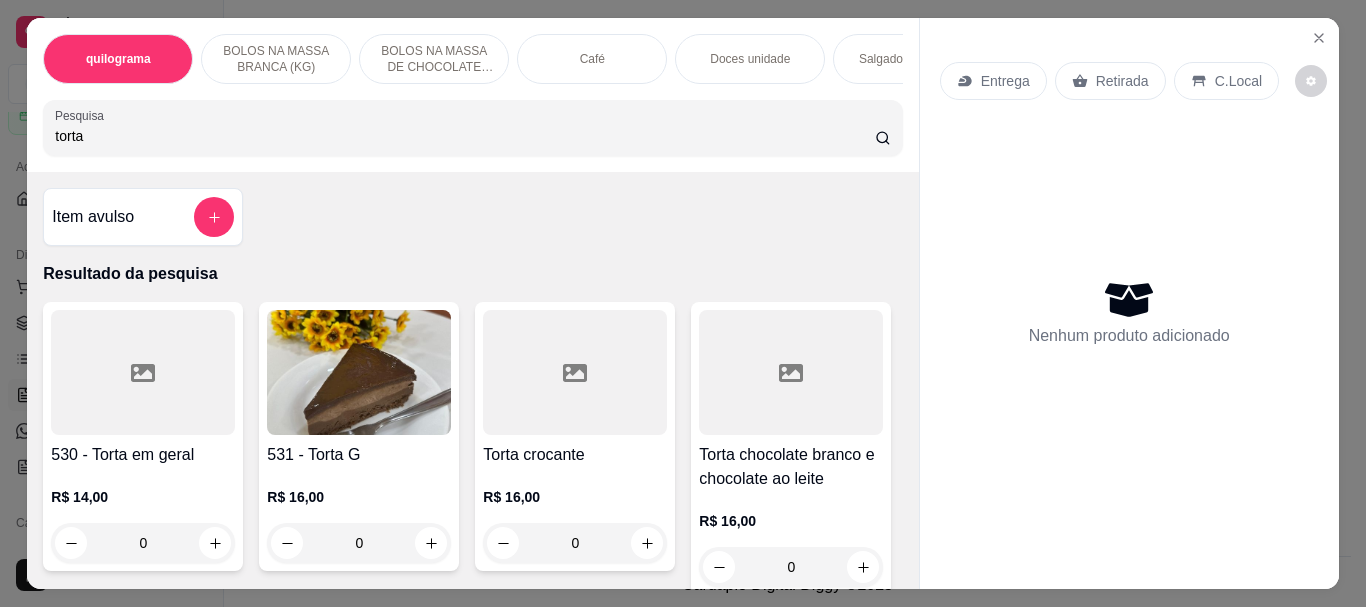
type input "torta"
click at [273, 360] on img at bounding box center [359, 372] width 184 height 125
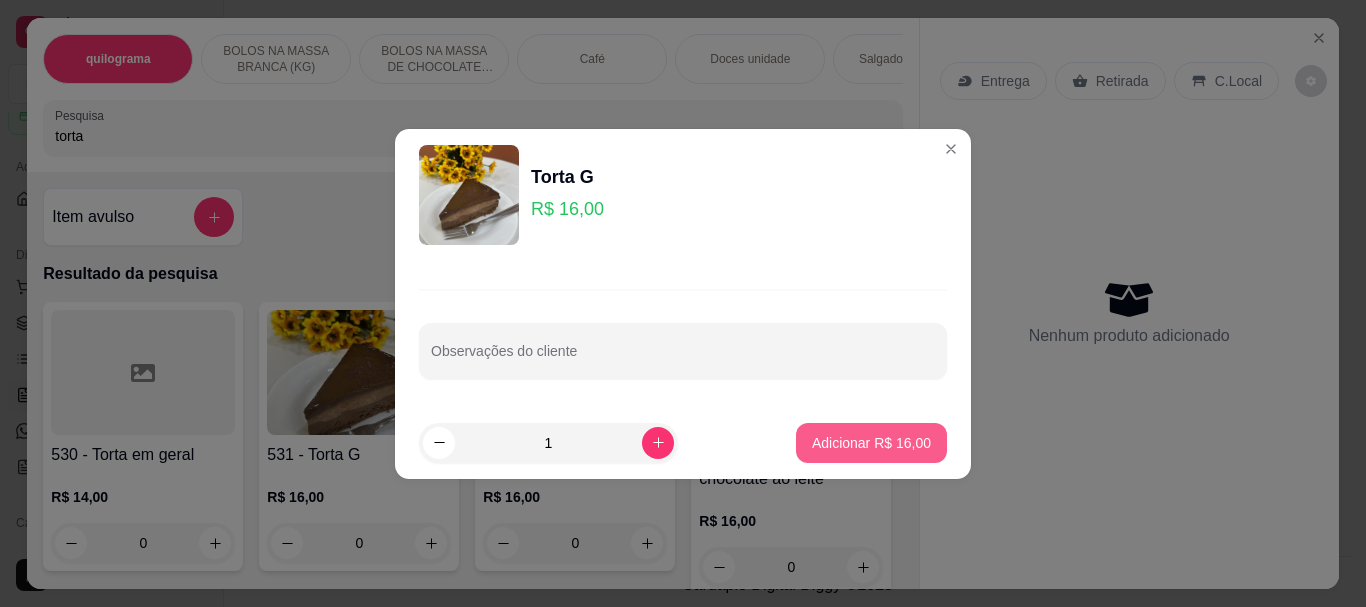
click at [866, 434] on p "Adicionar R$ 16,00" at bounding box center [871, 443] width 119 height 20
type input "1"
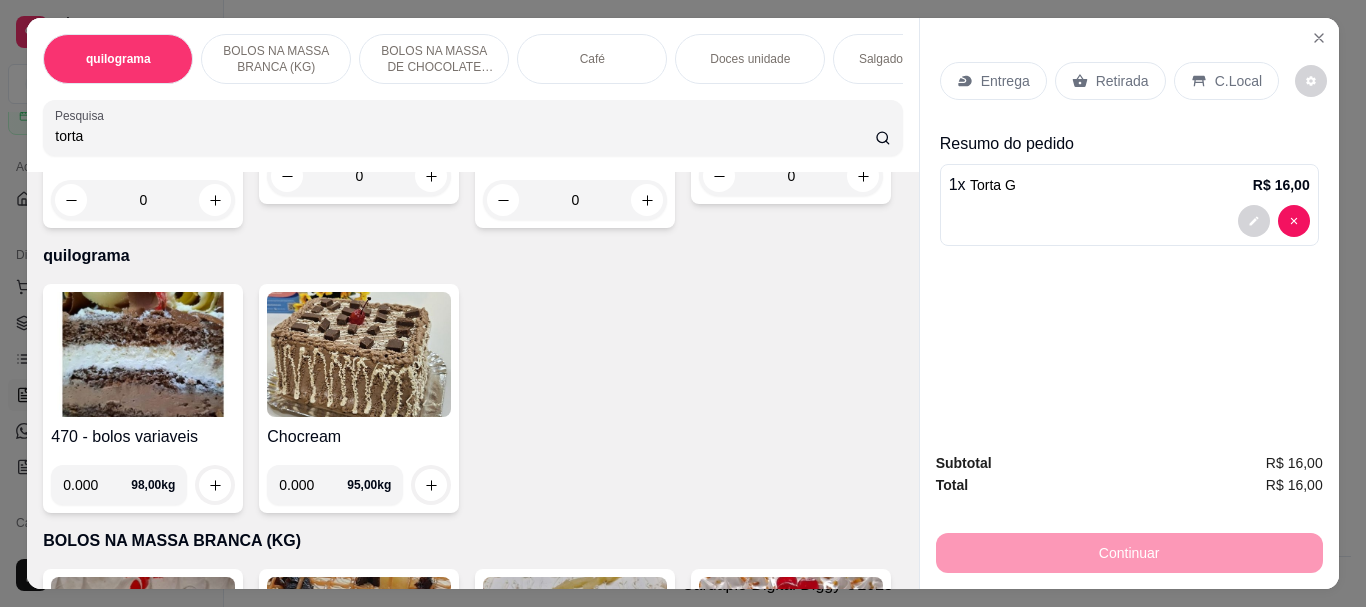
scroll to position [700, 0]
